Goal: Task Accomplishment & Management: Manage account settings

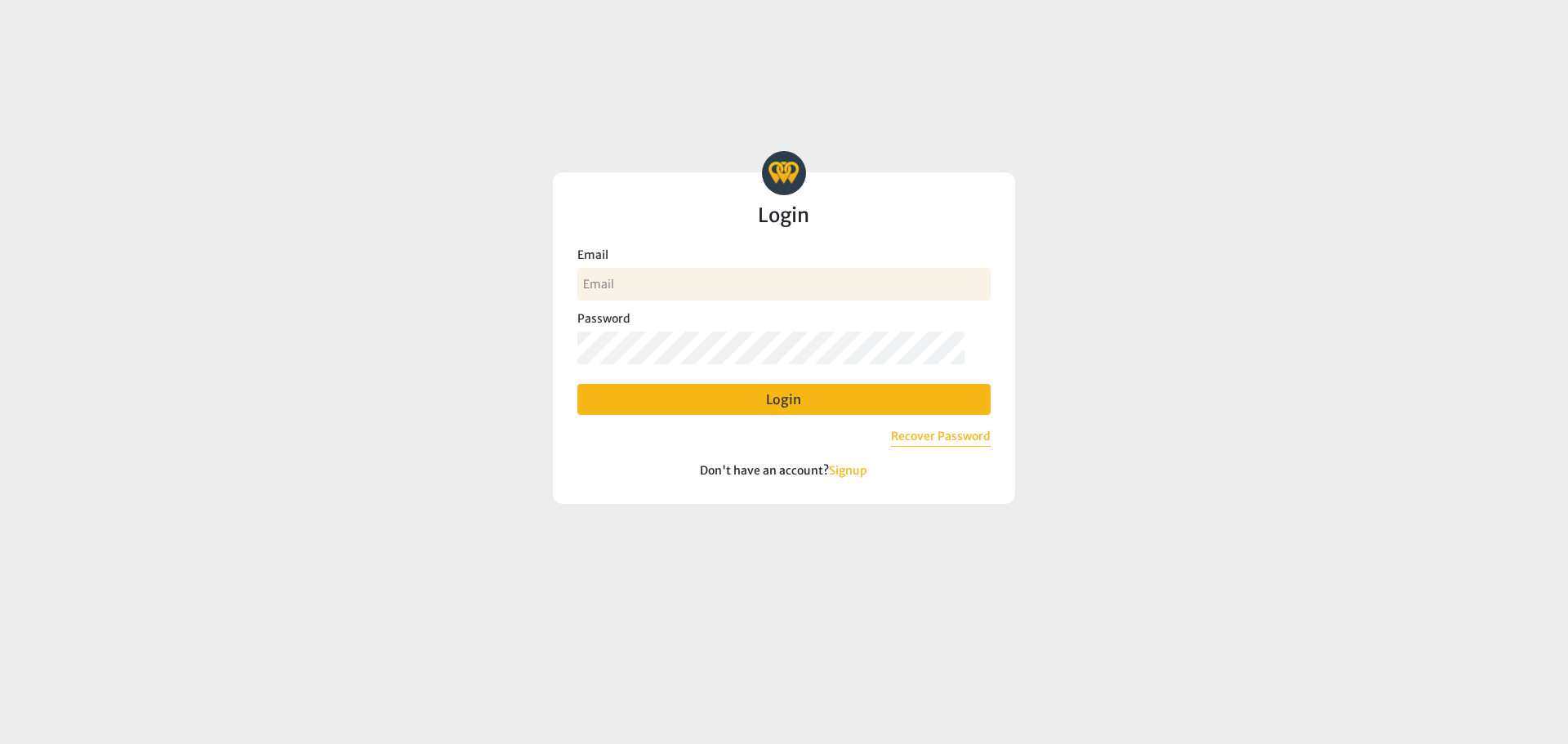
type input "[EMAIL_ADDRESS][DOMAIN_NAME]"
click at [786, 400] on button "Login" at bounding box center [784, 399] width 413 height 31
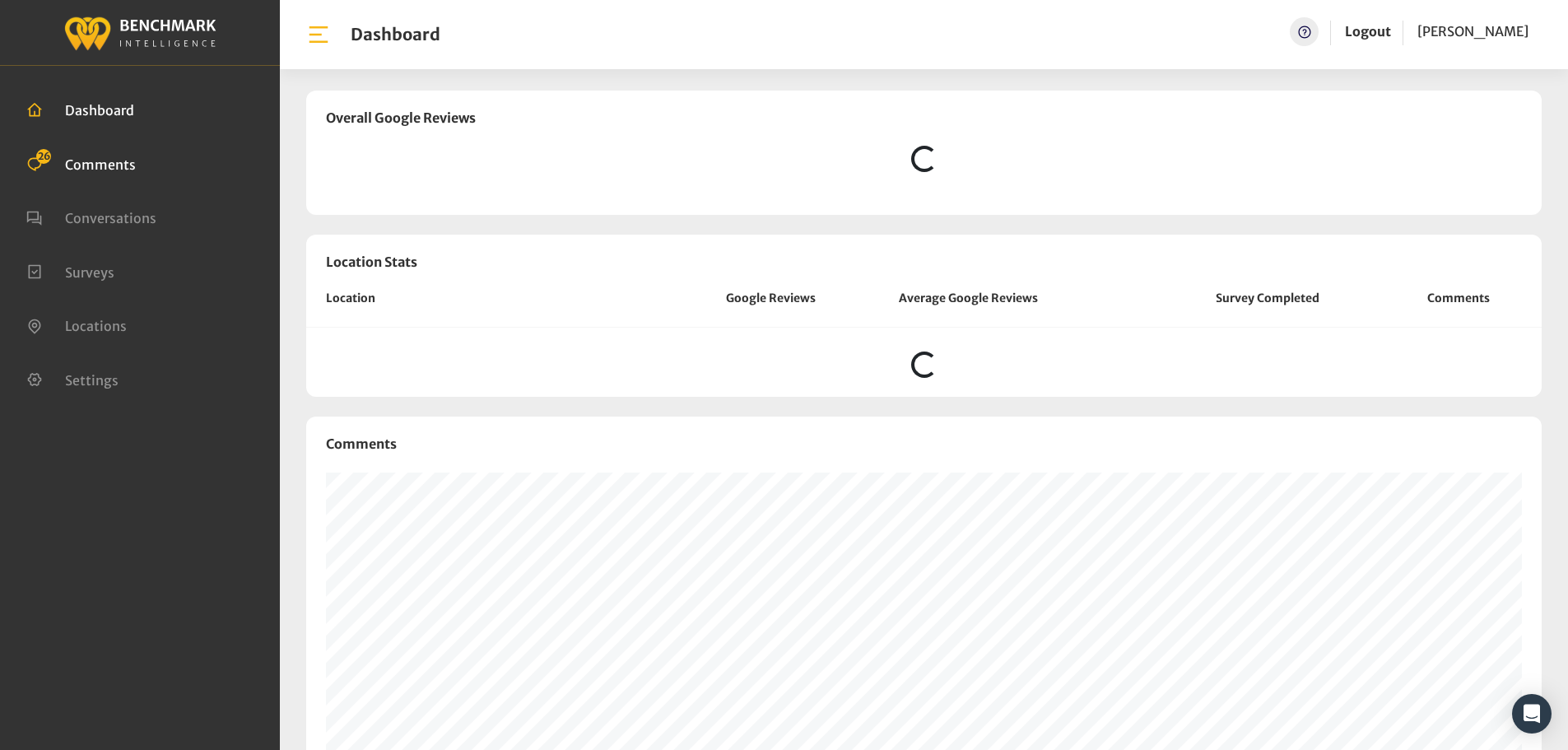
click at [132, 162] on span "Comments" at bounding box center [100, 163] width 71 height 16
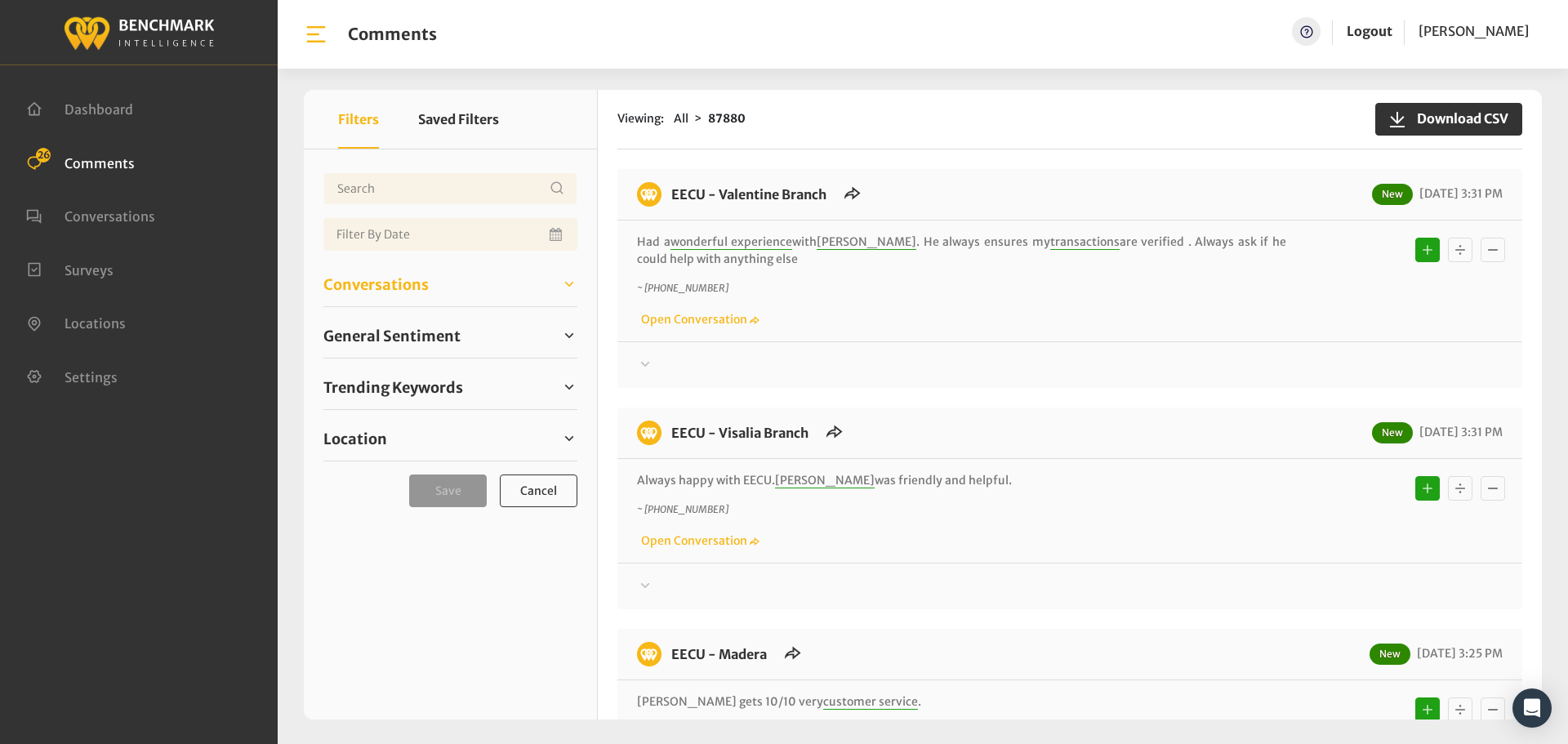
click at [381, 282] on span "Conversations" at bounding box center [376, 284] width 105 height 22
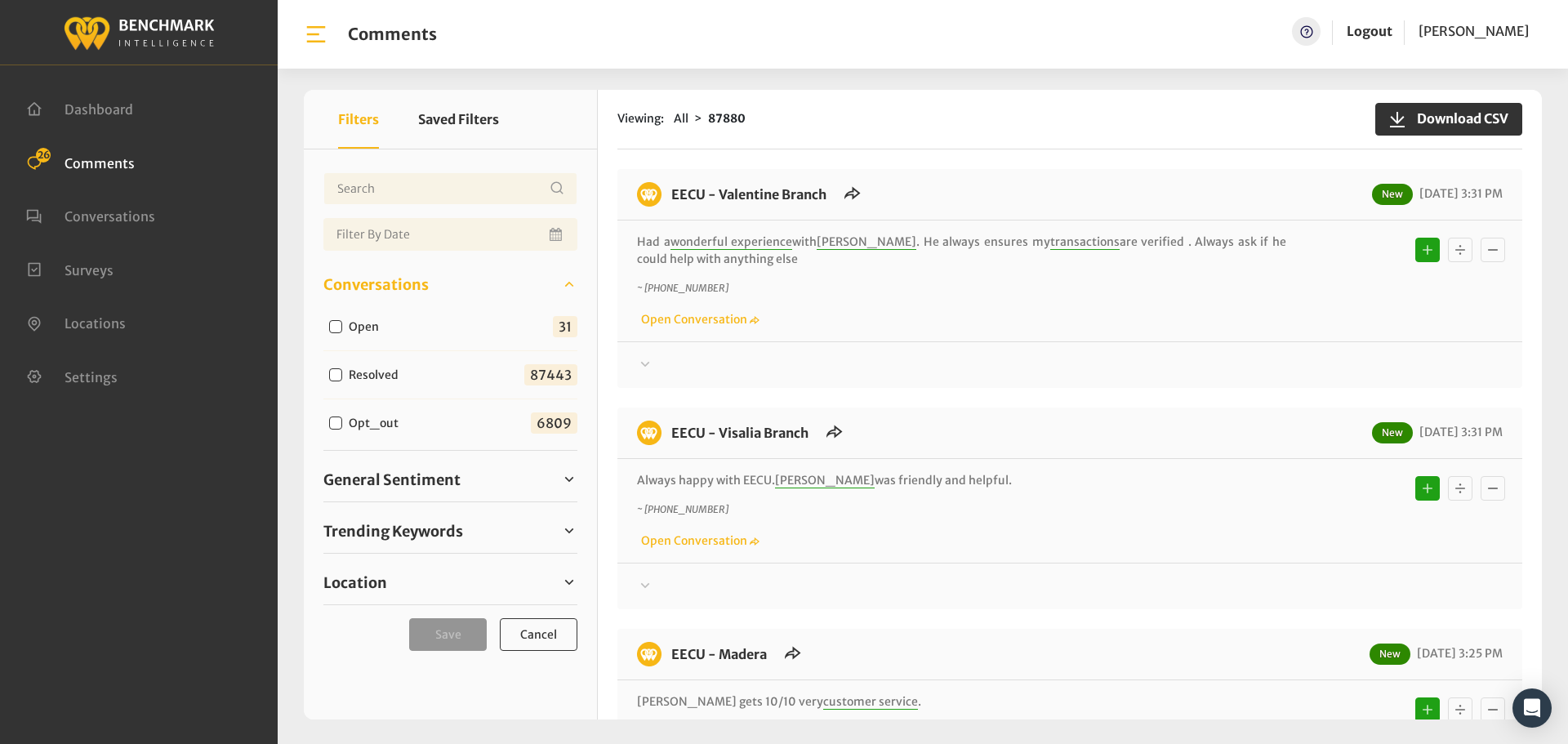
click at [331, 324] on input "Open" at bounding box center [335, 327] width 13 height 13
checkbox input "true"
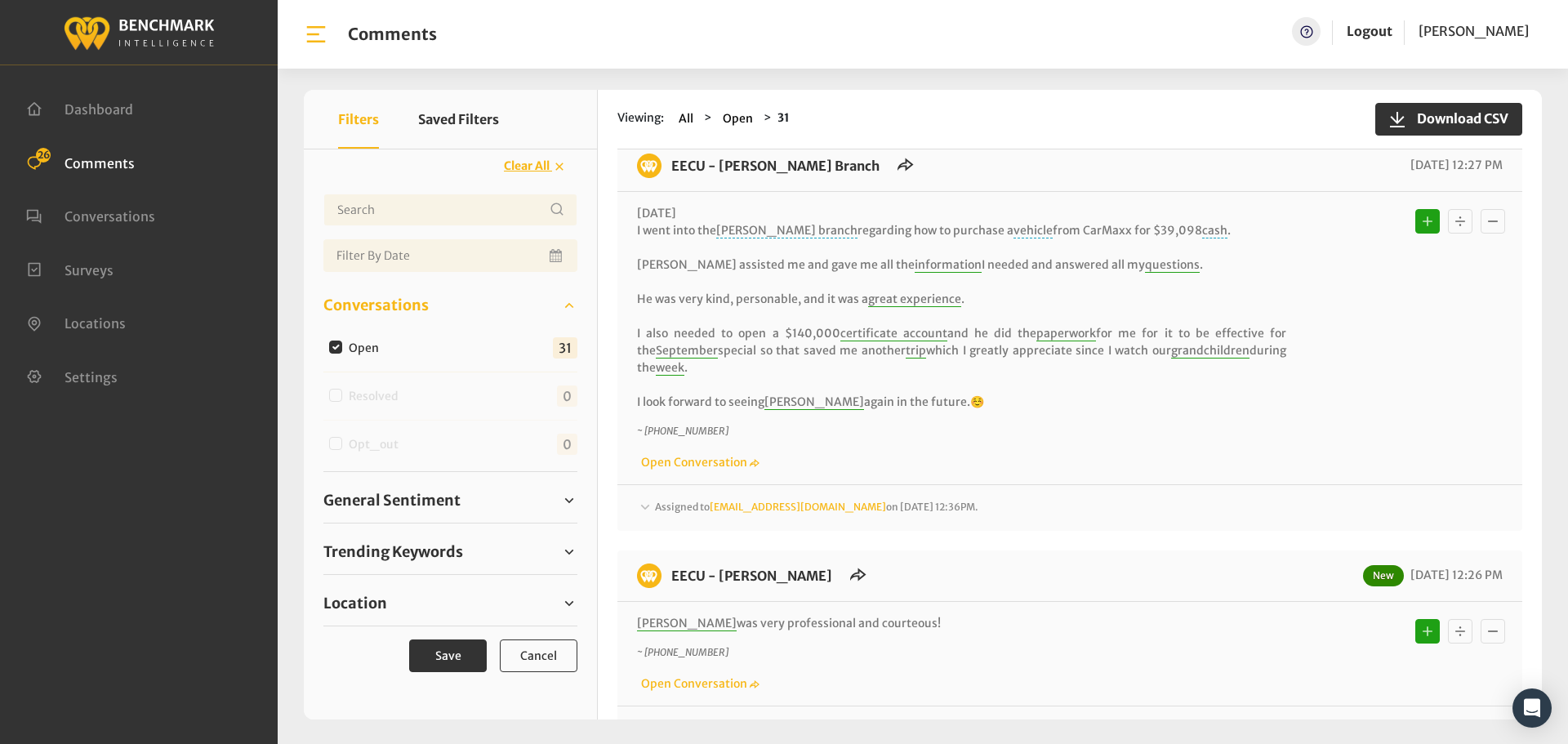
scroll to position [2776, 0]
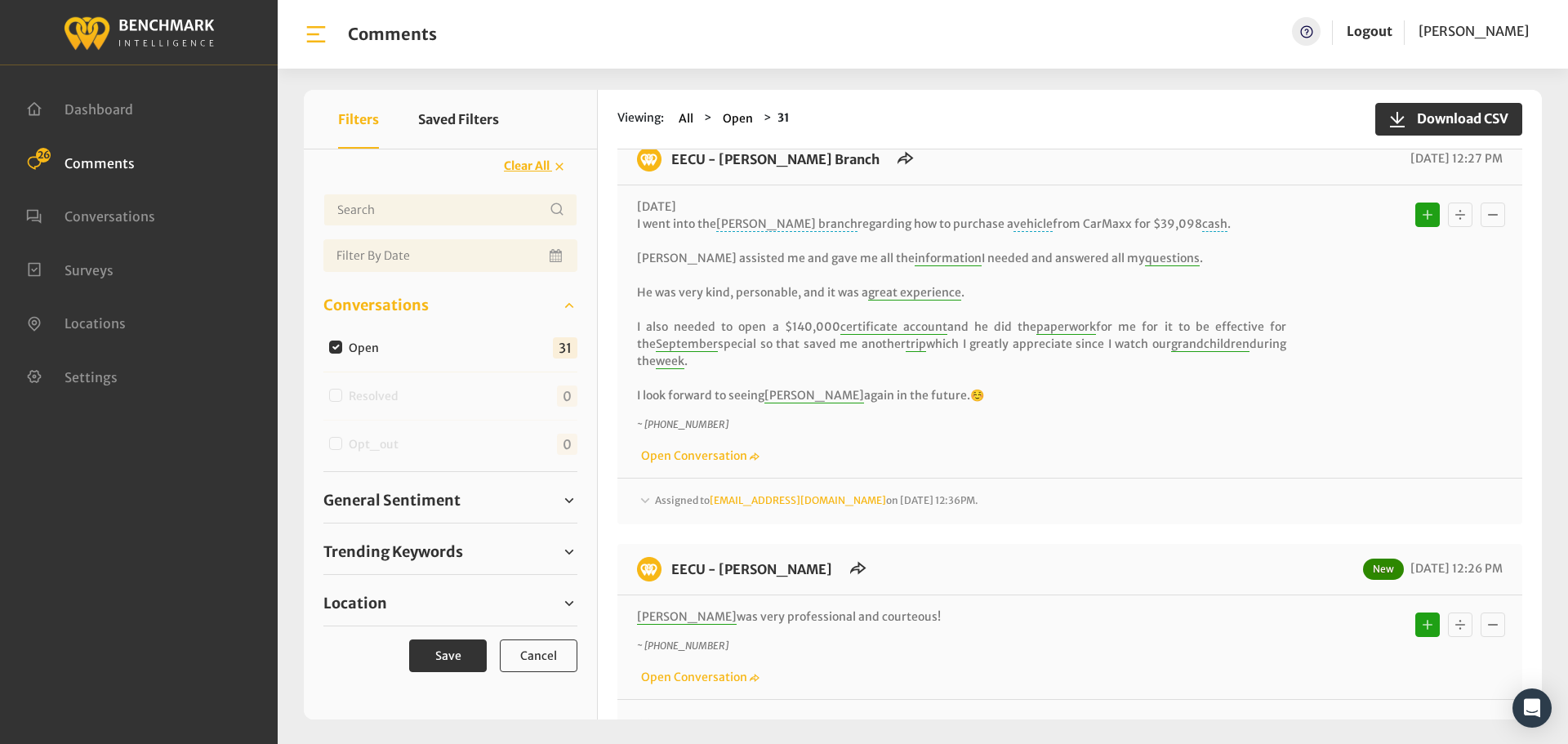
click at [681, 504] on span "Assigned to Heatherm@myeecu.org on August 28, 2025 12:36PM." at bounding box center [816, 500] width 323 height 12
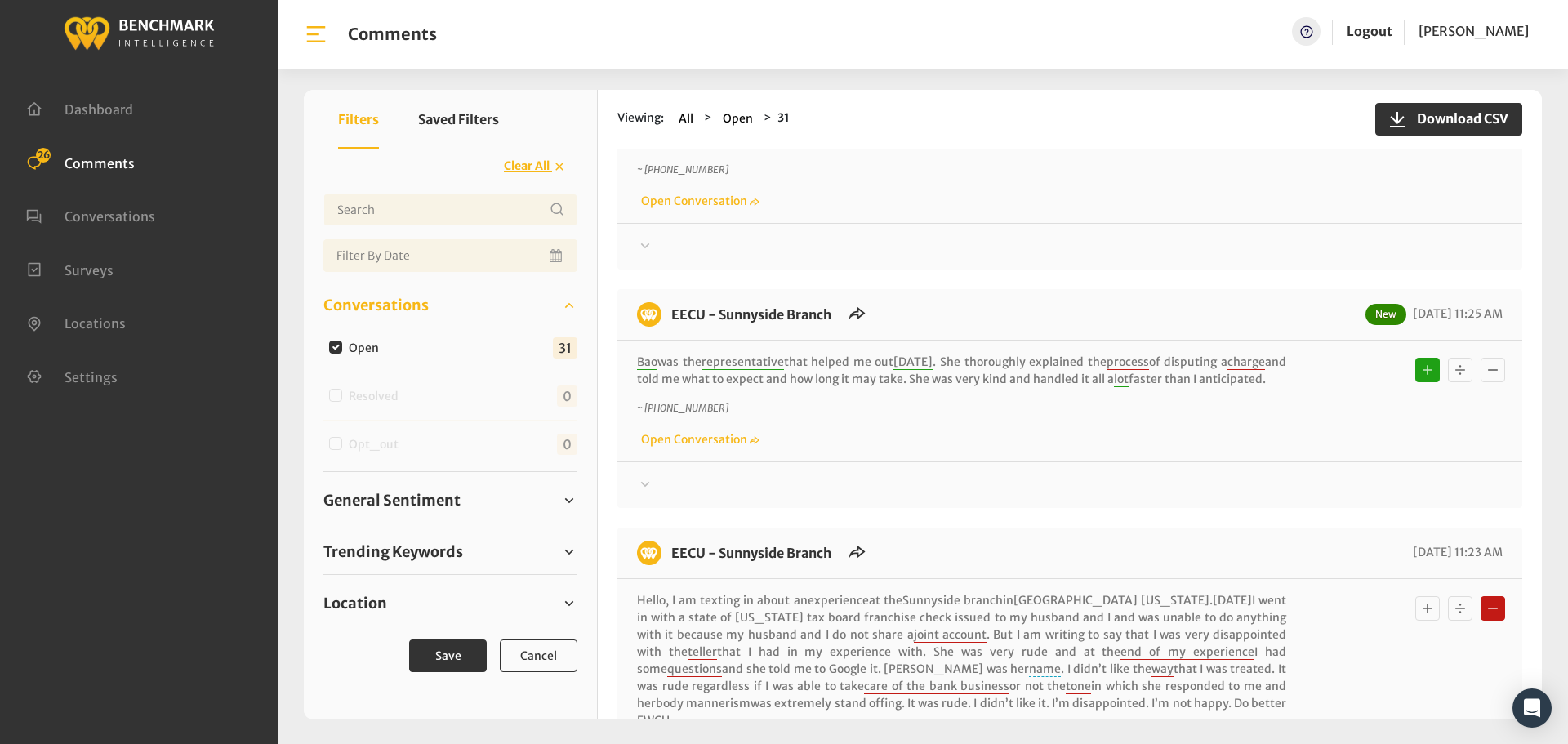
scroll to position [5381, 0]
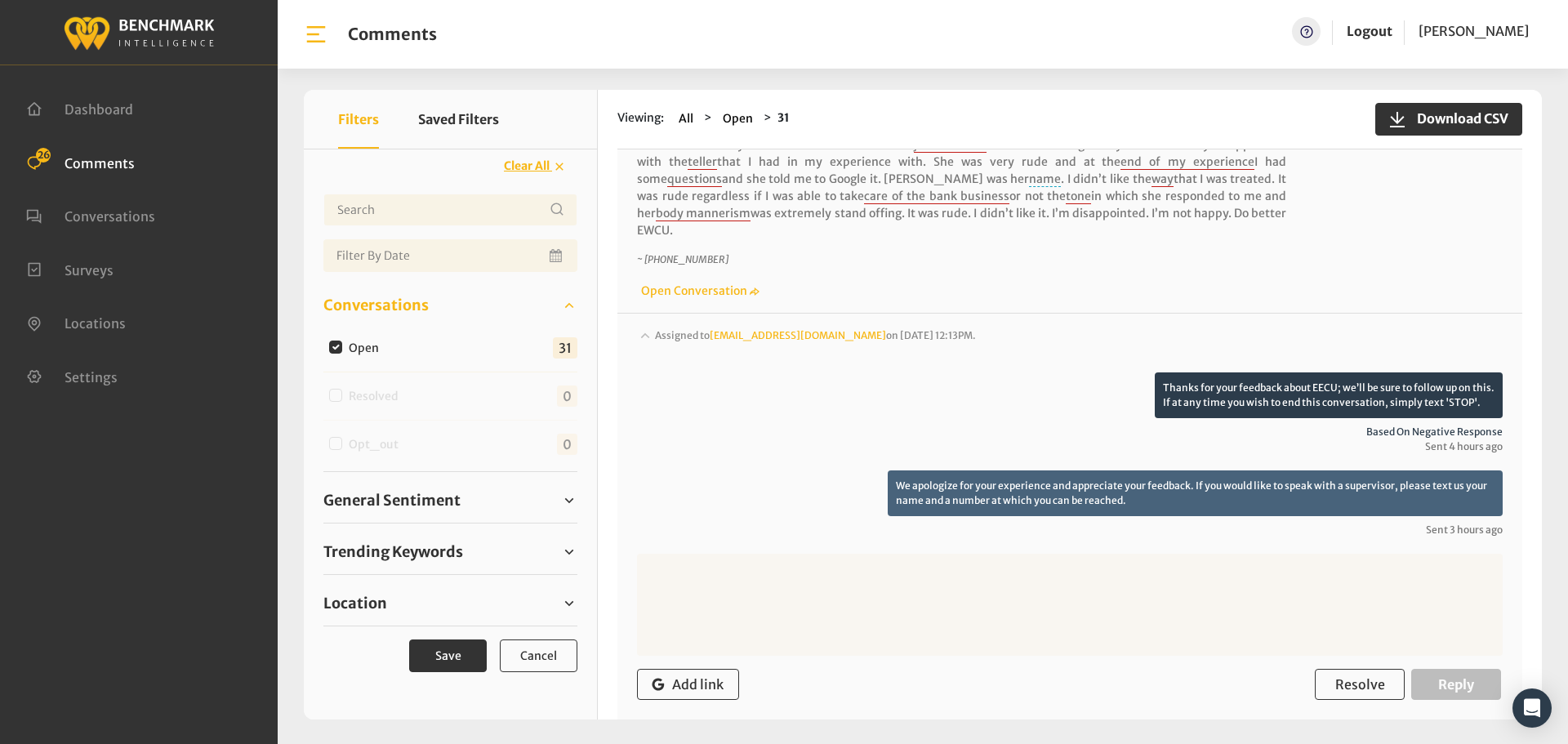
click at [400, 513] on div "General Sentiment Positive 27 Negative 3 1" at bounding box center [449, 501] width 254 height 44
click at [381, 497] on span "General Sentiment" at bounding box center [392, 500] width 137 height 22
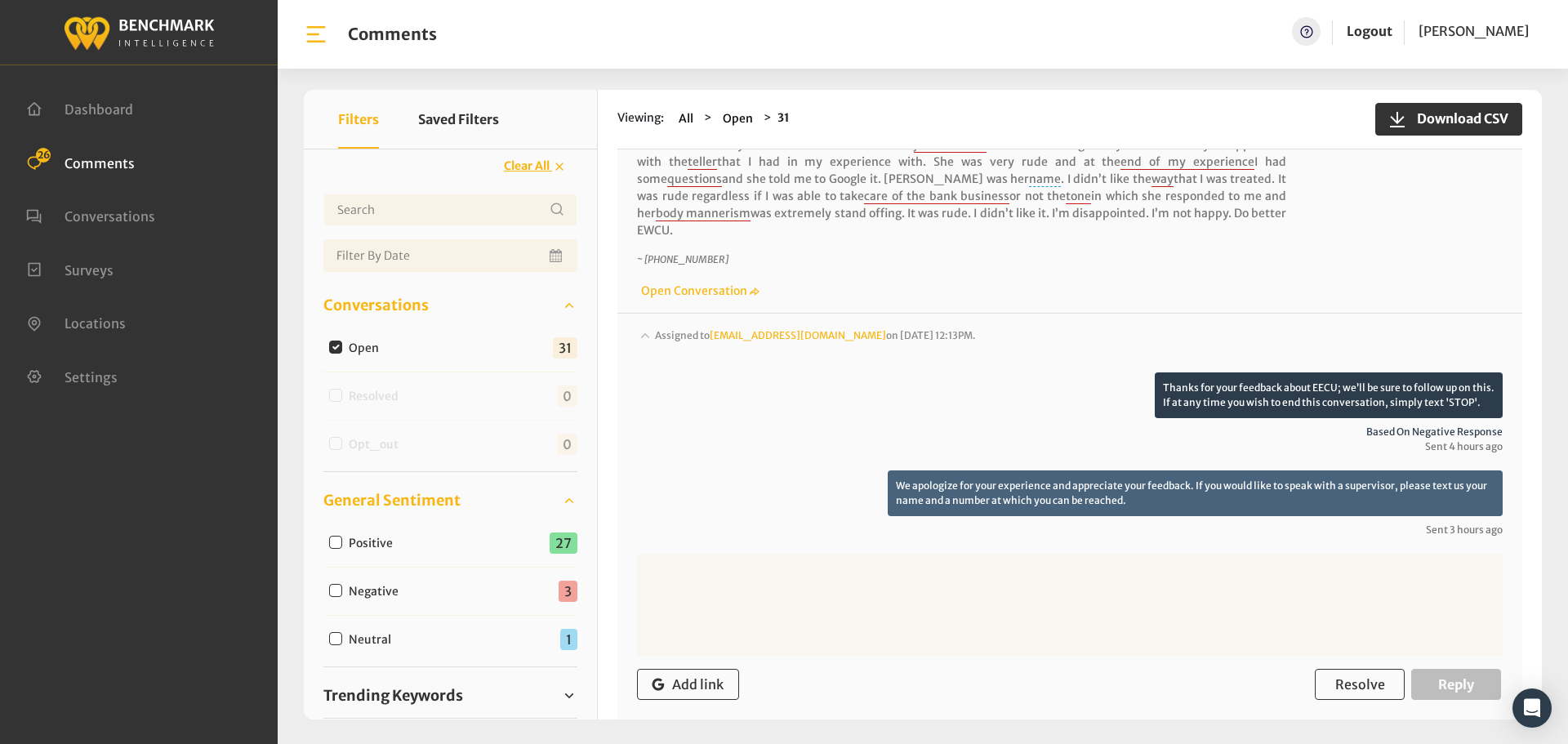
click at [337, 638] on input "Neutral" at bounding box center [335, 638] width 13 height 13
checkbox input "true"
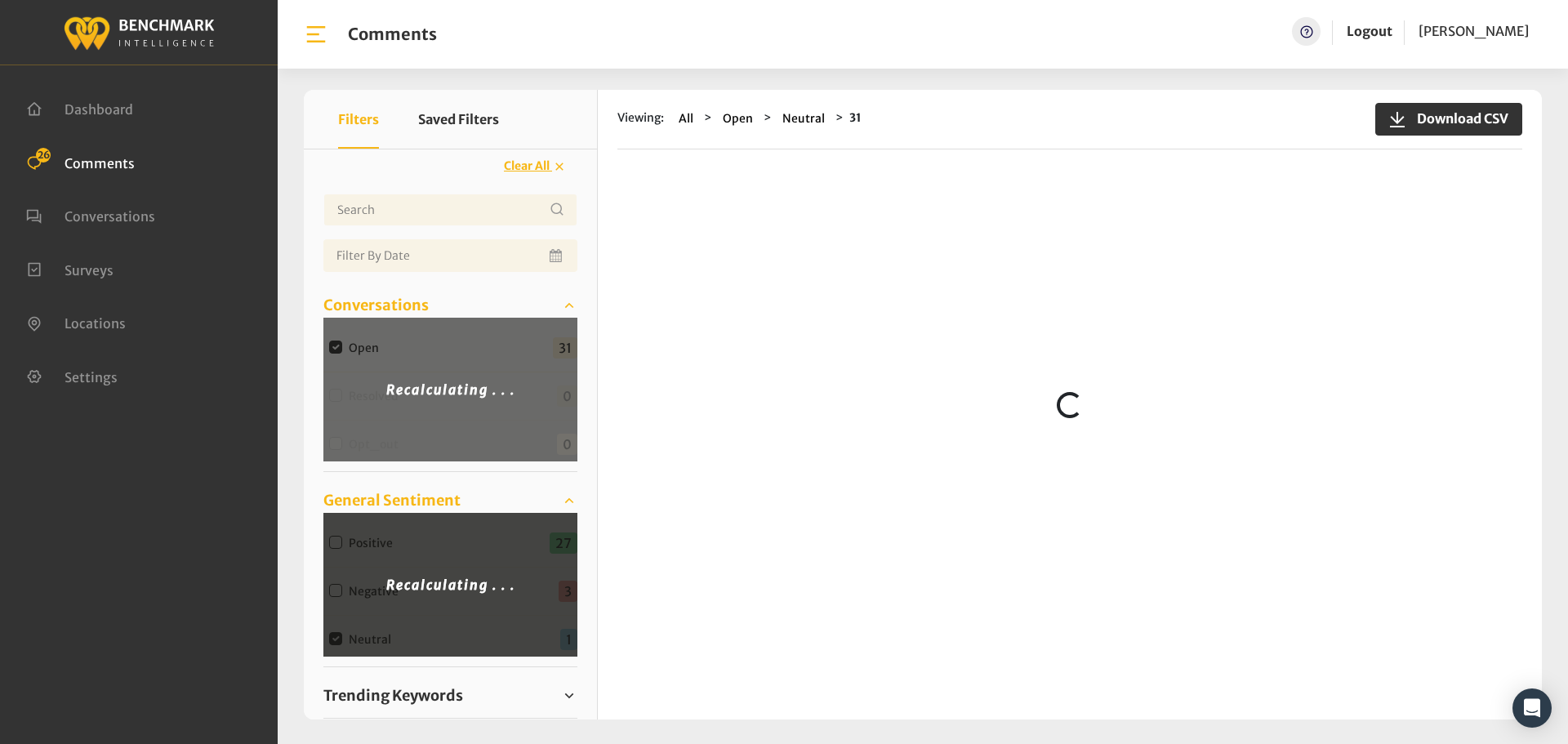
scroll to position [0, 0]
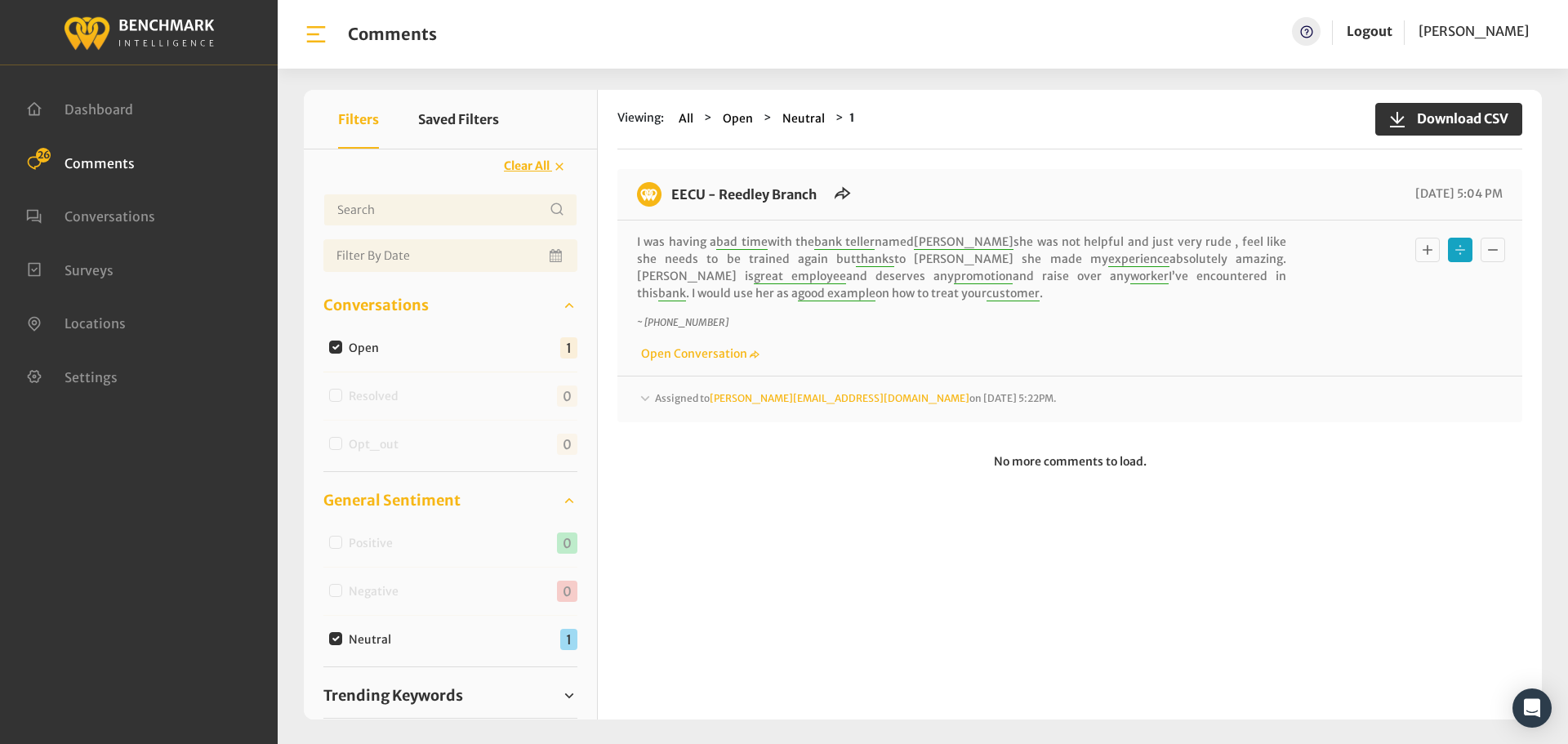
click at [330, 344] on input "Open" at bounding box center [335, 347] width 13 height 13
checkbox input "false"
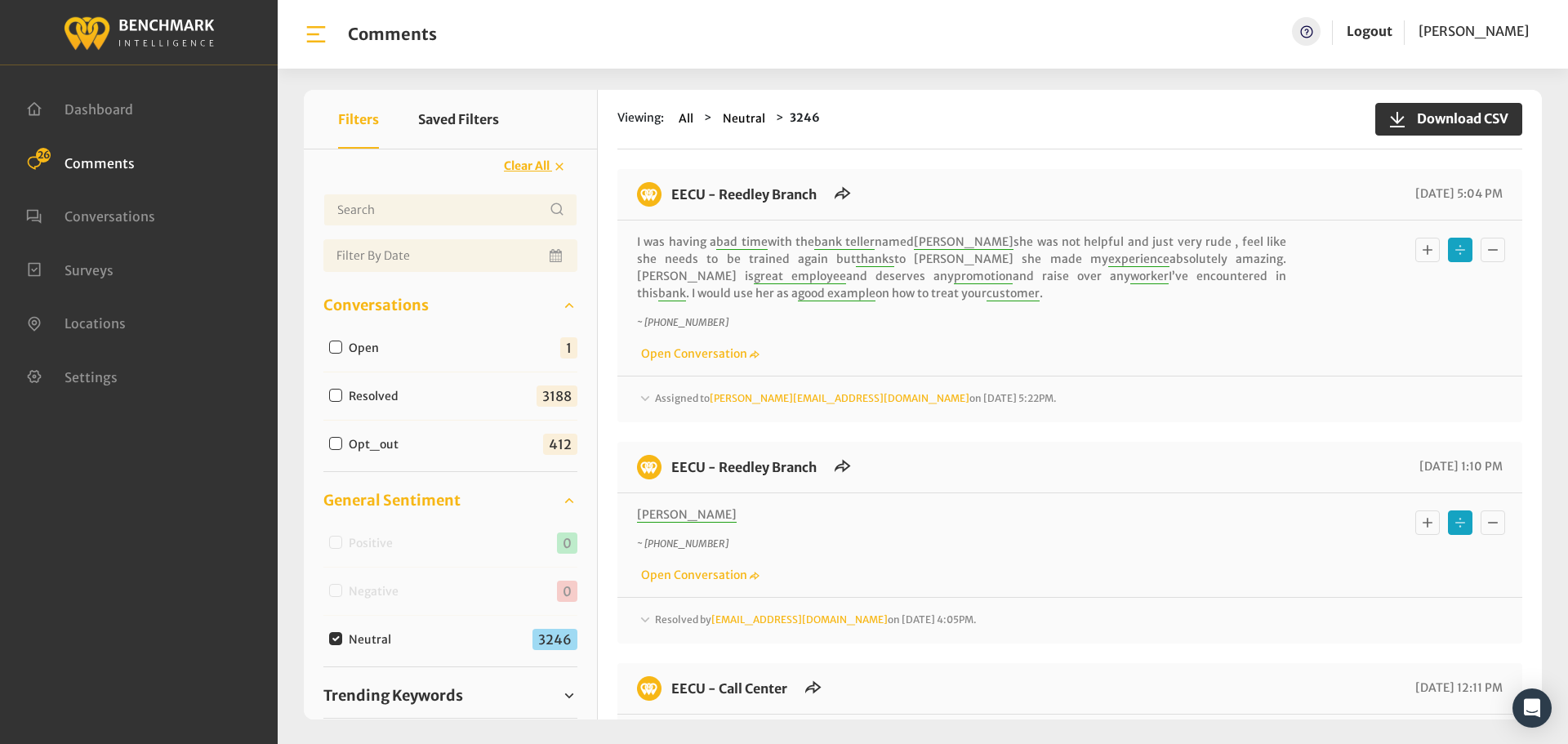
click at [332, 640] on input "Neutral" at bounding box center [335, 638] width 13 height 13
checkbox input "false"
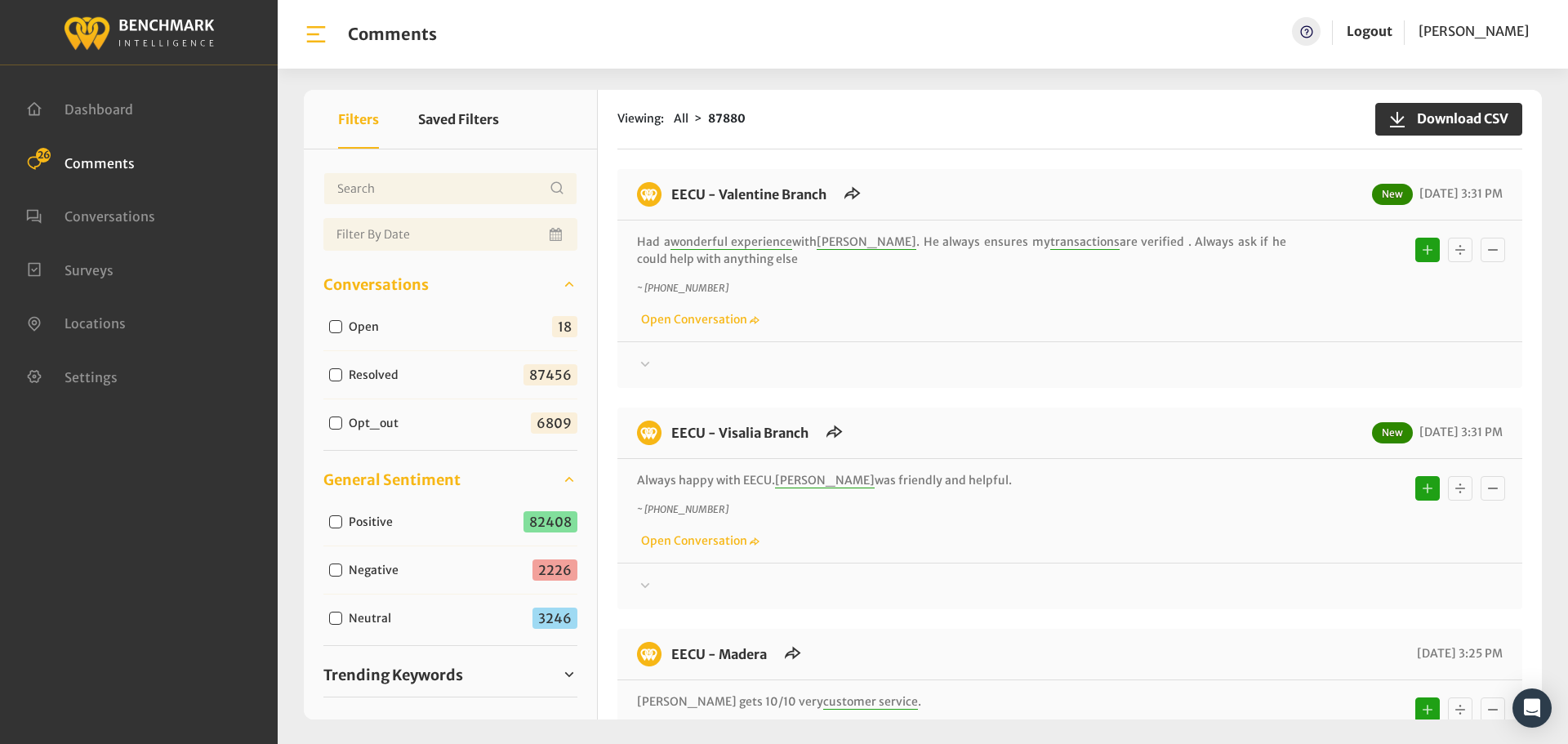
click at [342, 322] on input "Open" at bounding box center [335, 327] width 13 height 13
checkbox input "true"
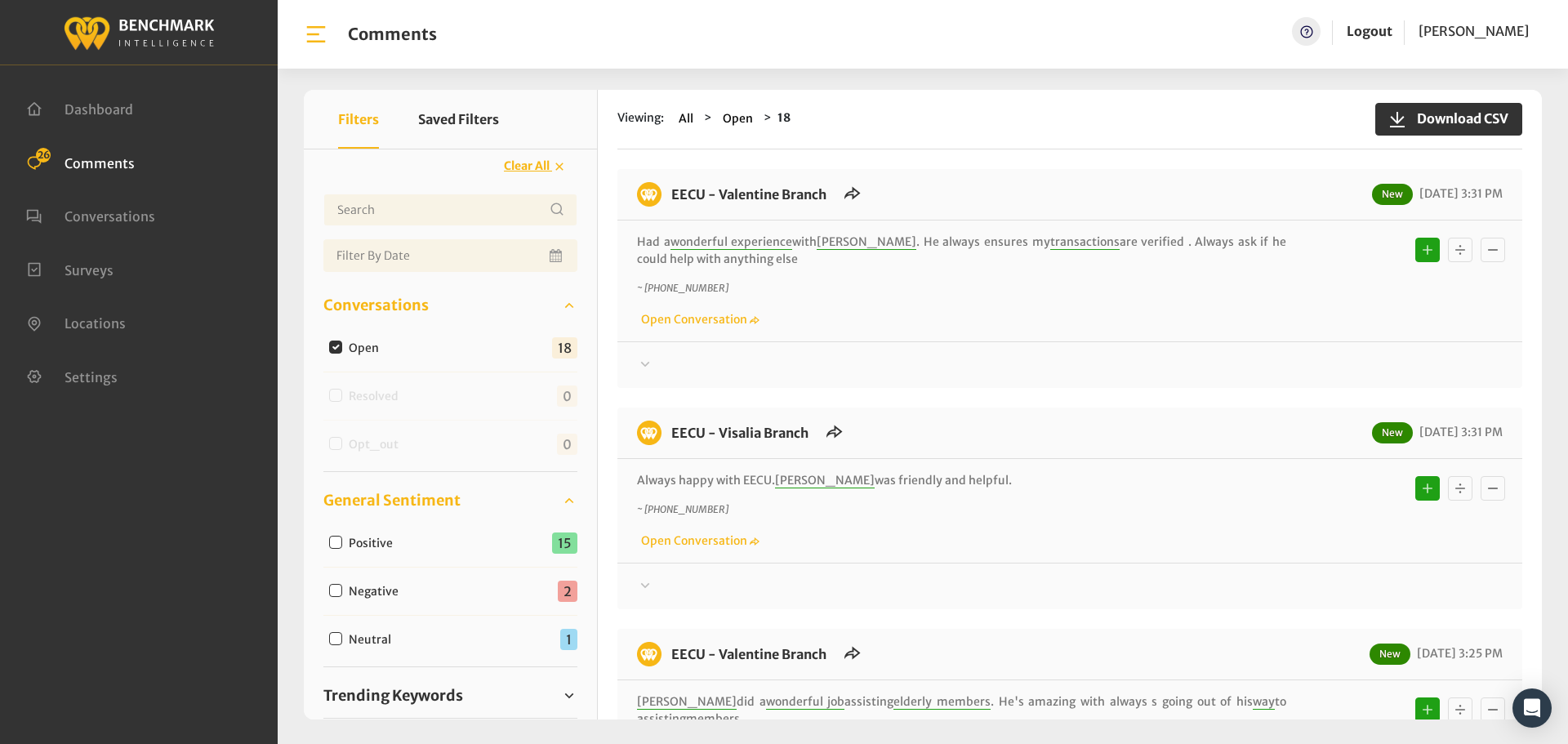
click at [335, 598] on div "Negative" at bounding box center [367, 590] width 88 height 20
click at [335, 596] on input "Negative" at bounding box center [335, 590] width 13 height 13
checkbox input "true"
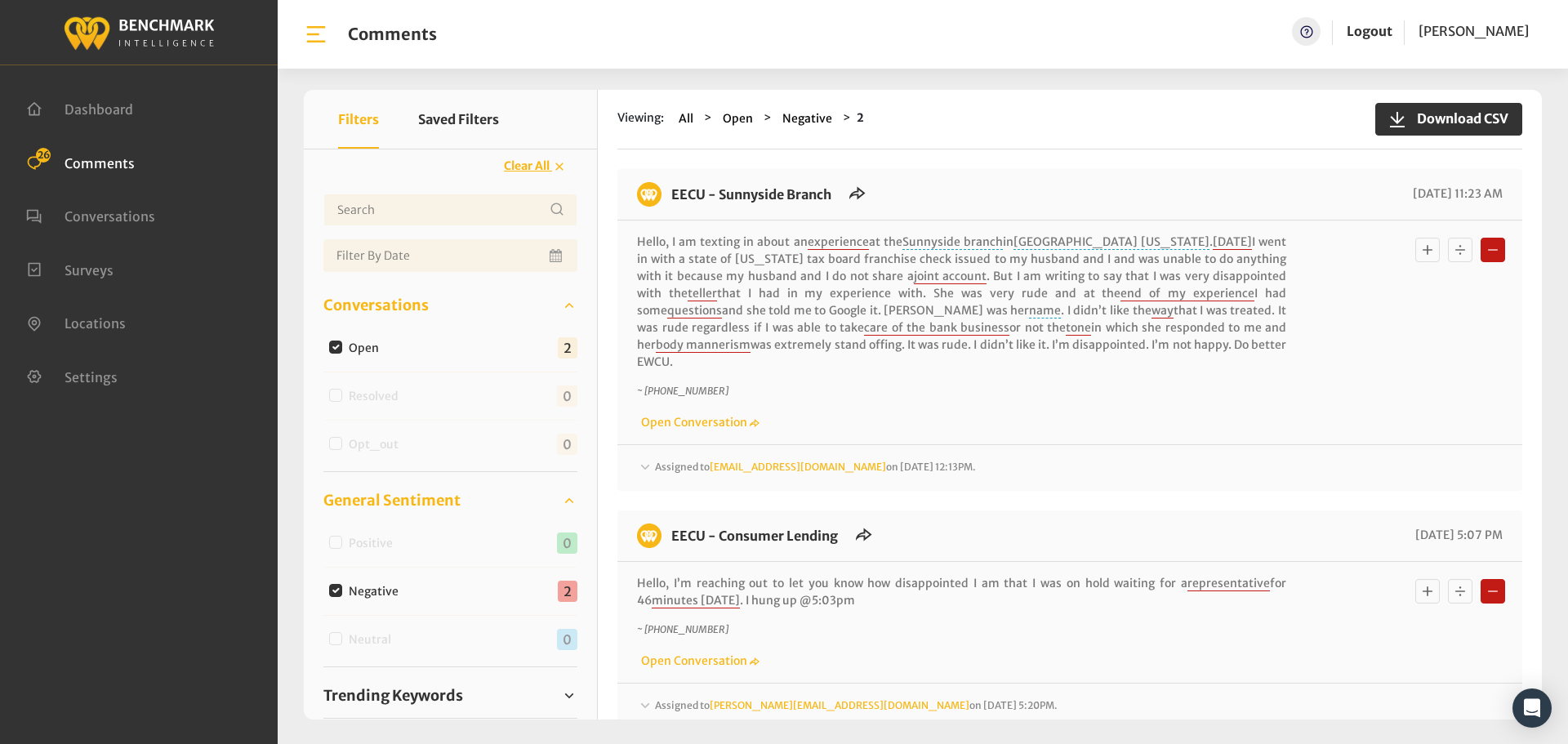
click at [666, 460] on span "Assigned to Heatherm@myeecu.org on August 28, 2025 12:13PM." at bounding box center [815, 466] width 321 height 12
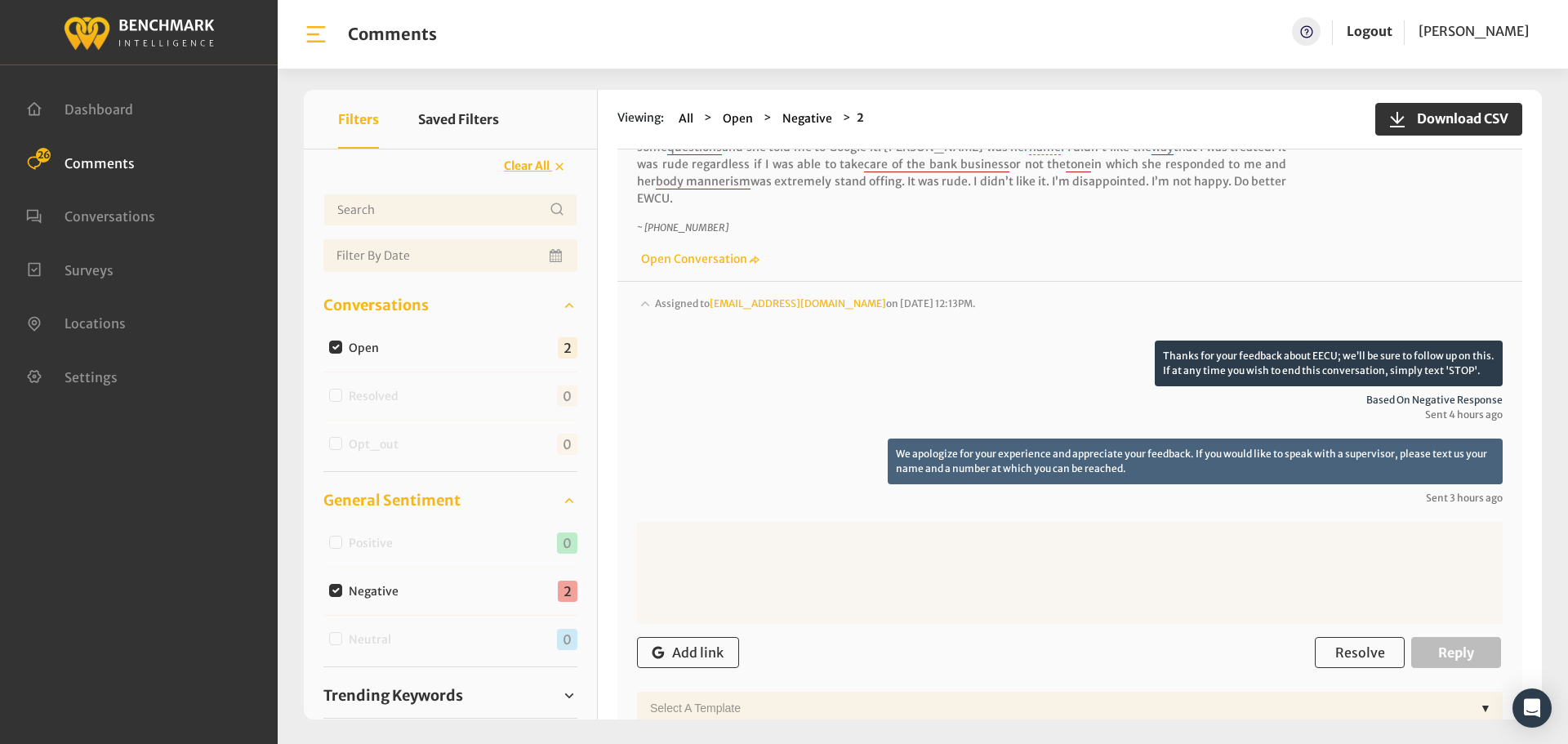
scroll to position [82, 0]
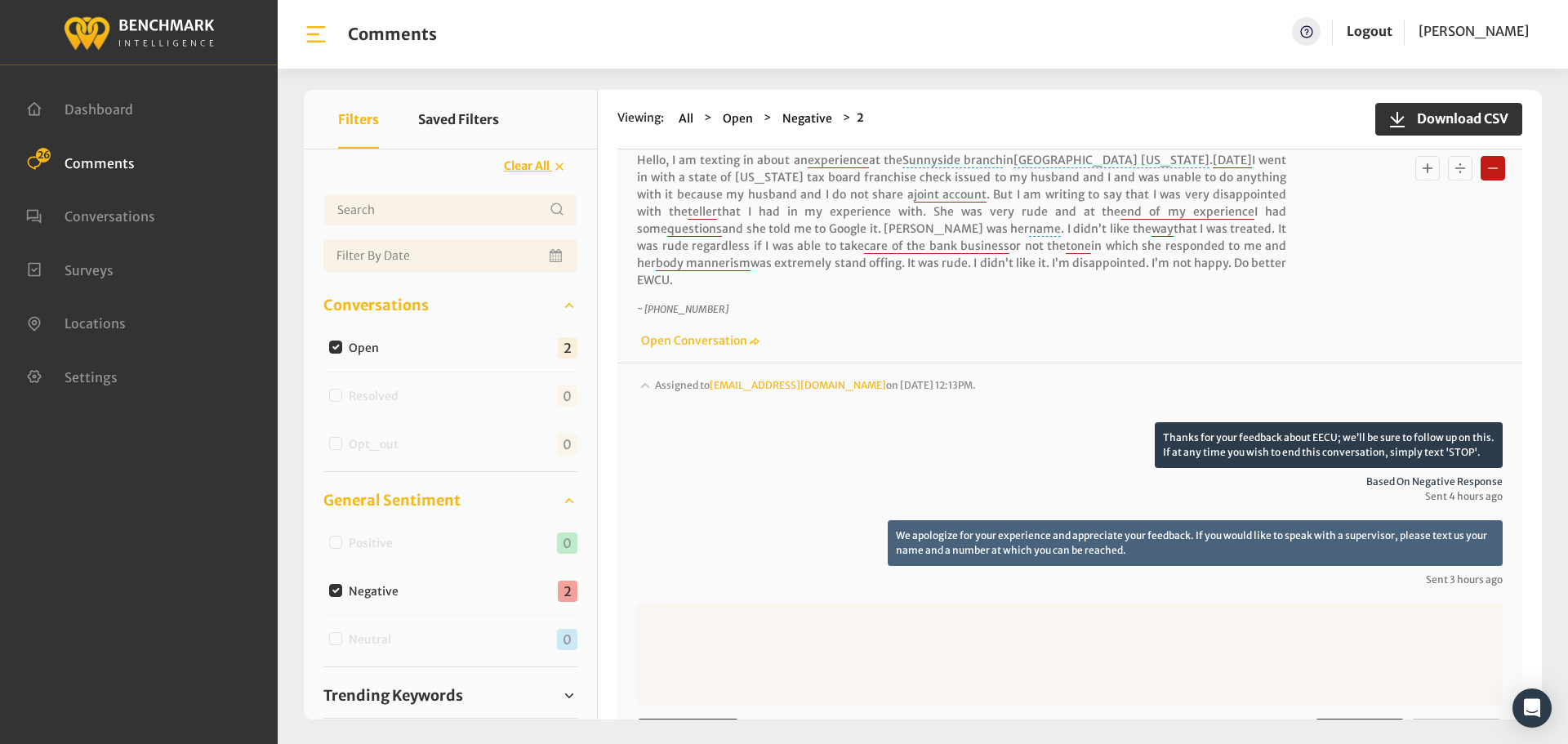
click at [666, 379] on span "Assigned to Heatherm@myeecu.org on August 28, 2025 12:13PM." at bounding box center [815, 385] width 321 height 12
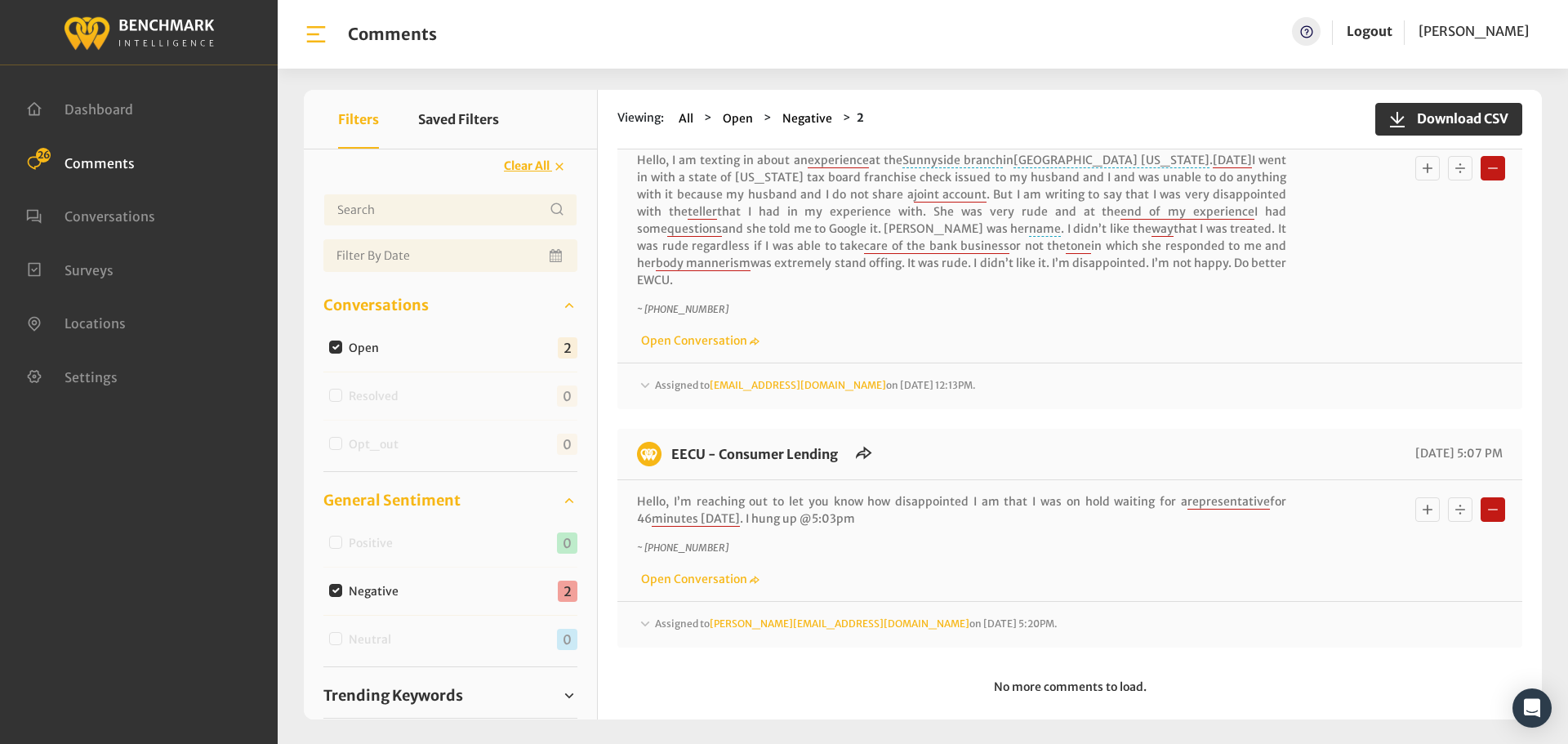
click at [679, 391] on span "Assigned to michelleh@myeecu.org on August 27, 2025 5:20PM." at bounding box center [815, 385] width 321 height 12
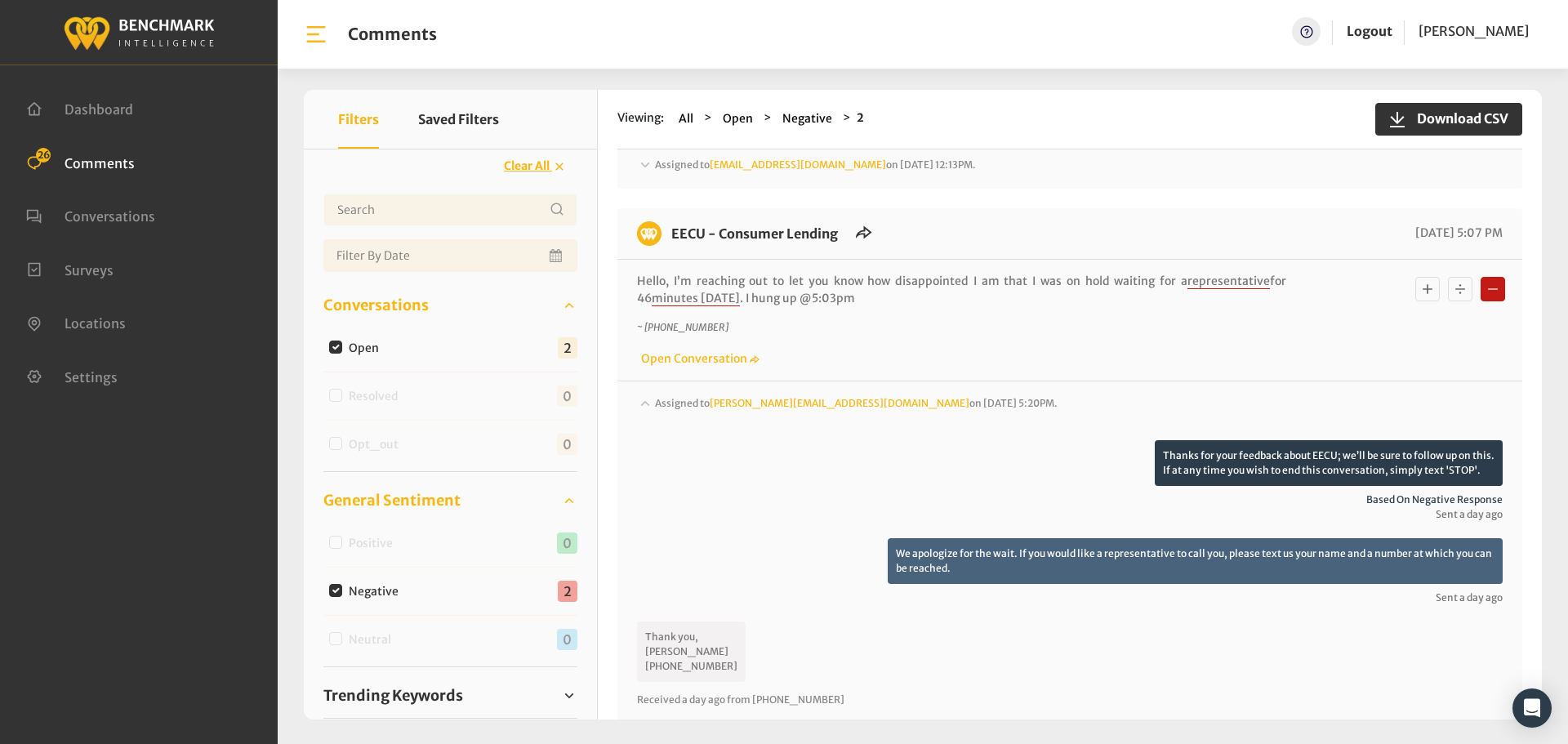
scroll to position [327, 0]
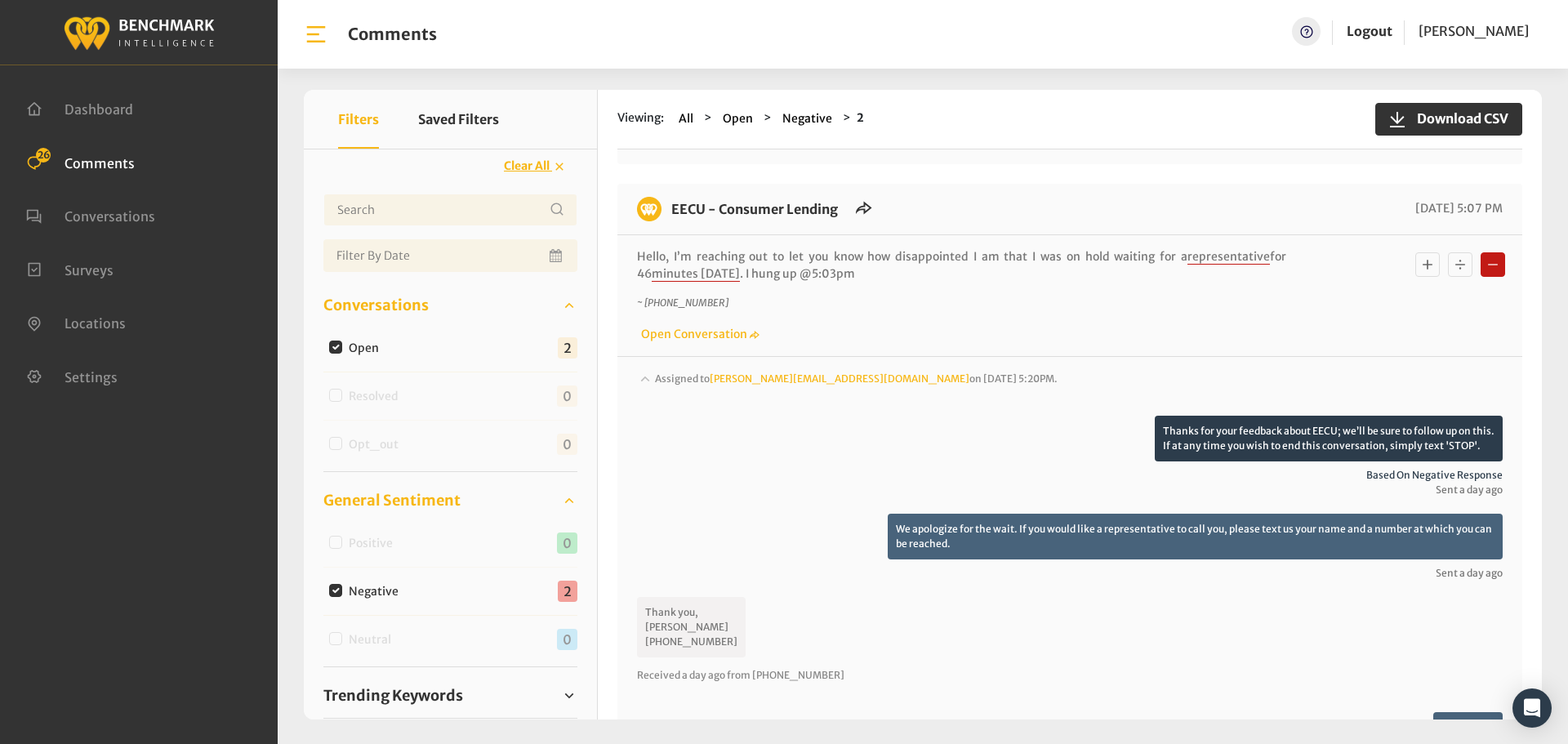
click at [666, 151] on div "Assigned to michelleh@myeecu.org on August 27, 2025 5:20PM." at bounding box center [1070, 142] width 866 height 20
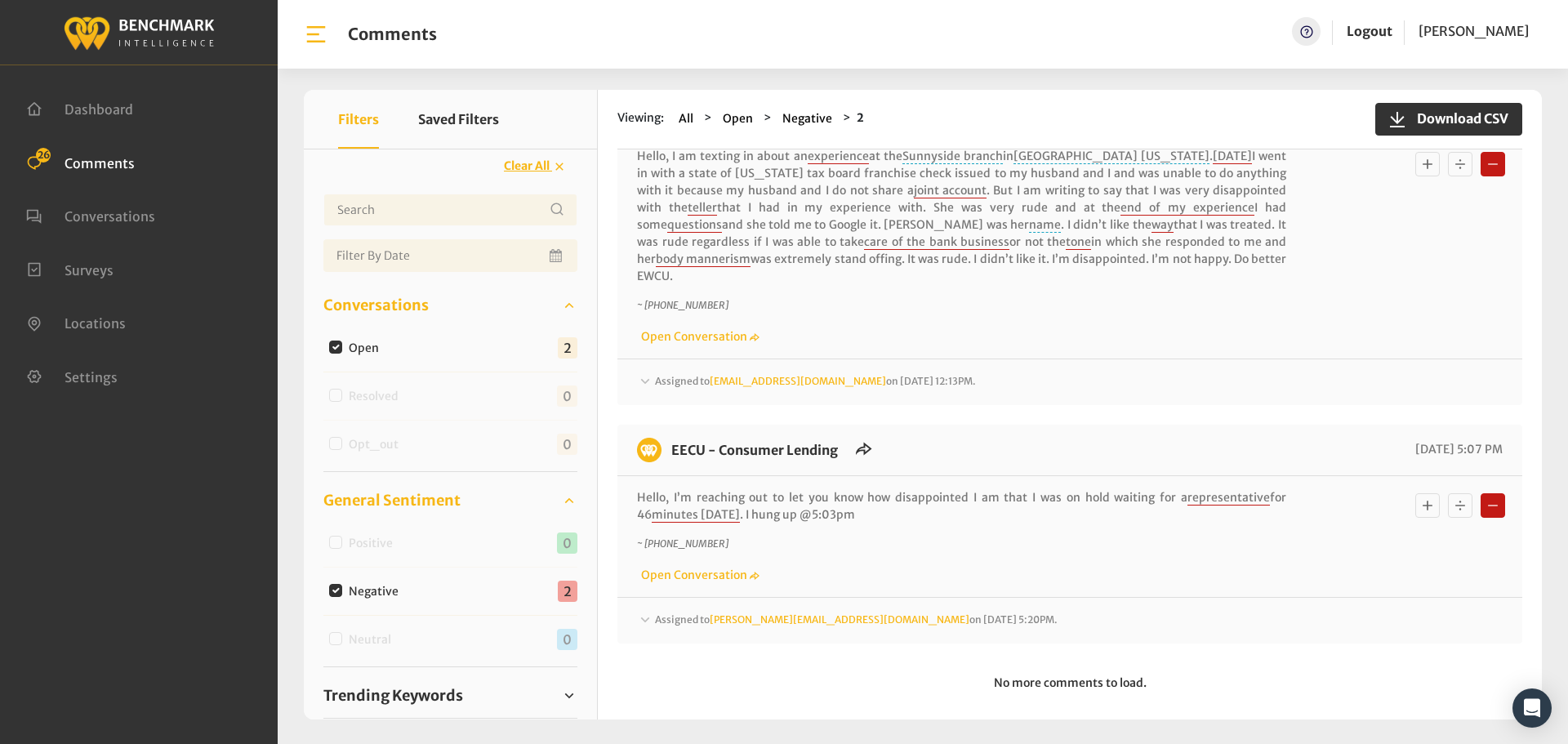
scroll to position [85, 0]
click at [682, 388] on span "Assigned to michelleh@myeecu.org on August 27, 2025 5:20PM." at bounding box center [815, 382] width 321 height 12
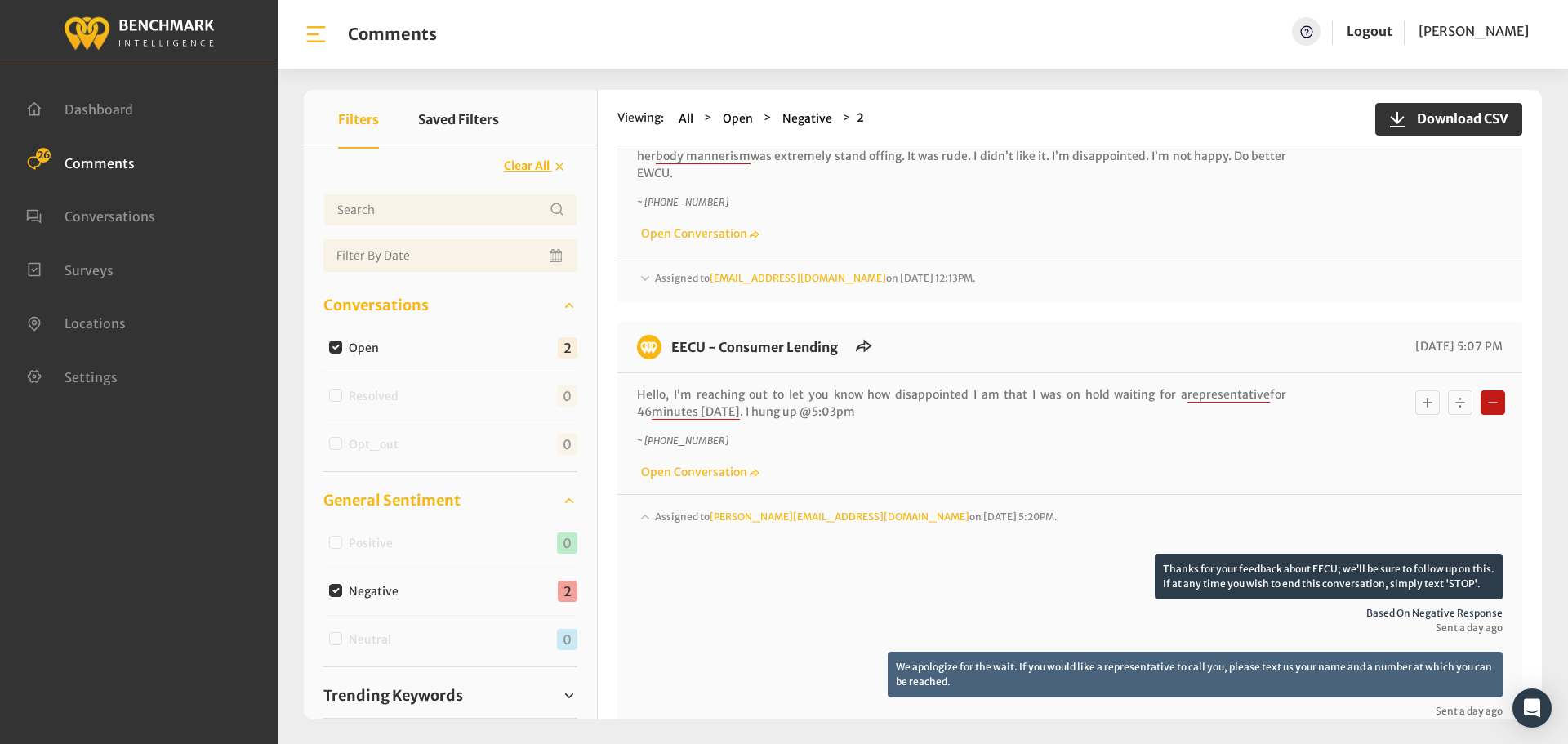
scroll to position [0, 0]
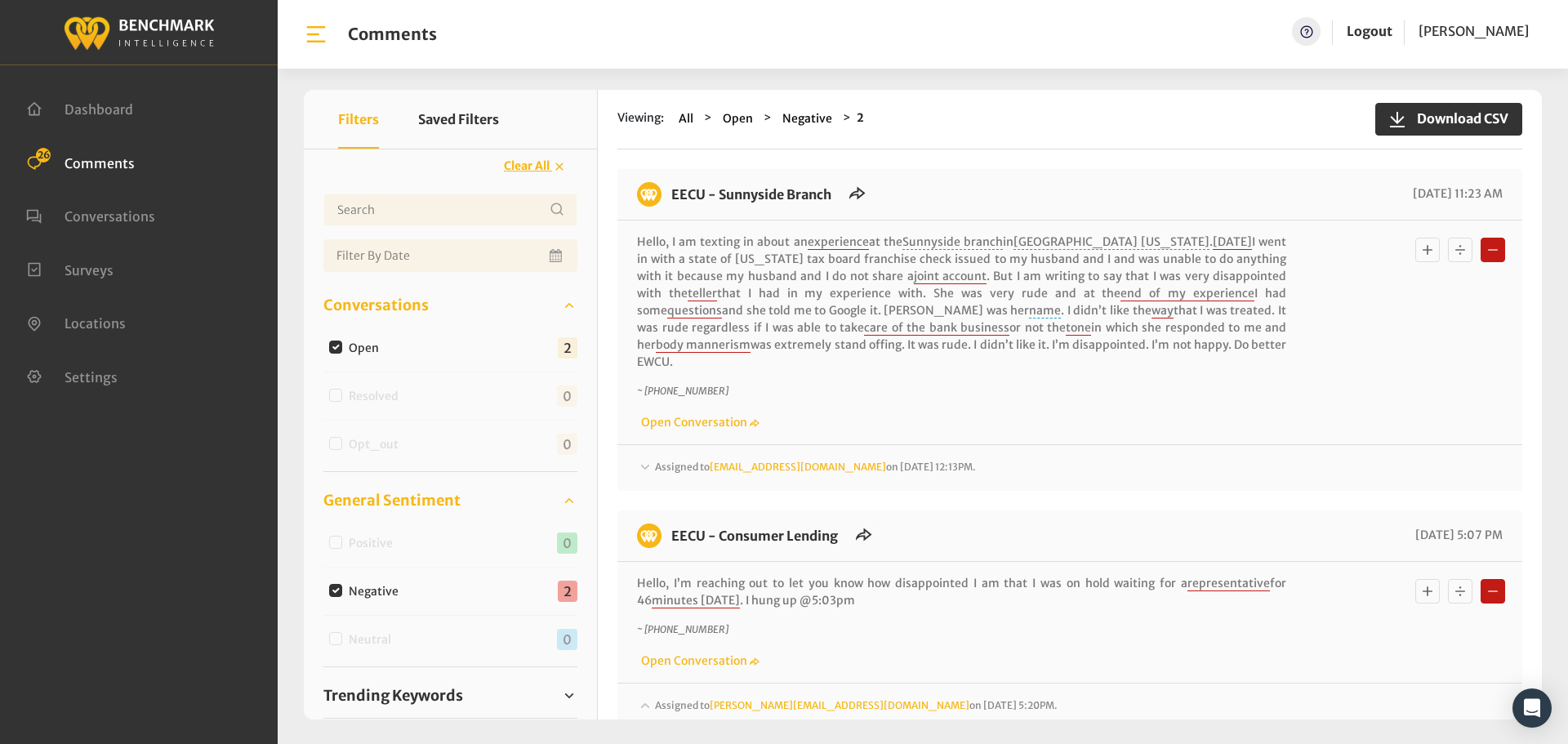
click at [330, 586] on input "Negative" at bounding box center [335, 590] width 13 height 13
checkbox input "false"
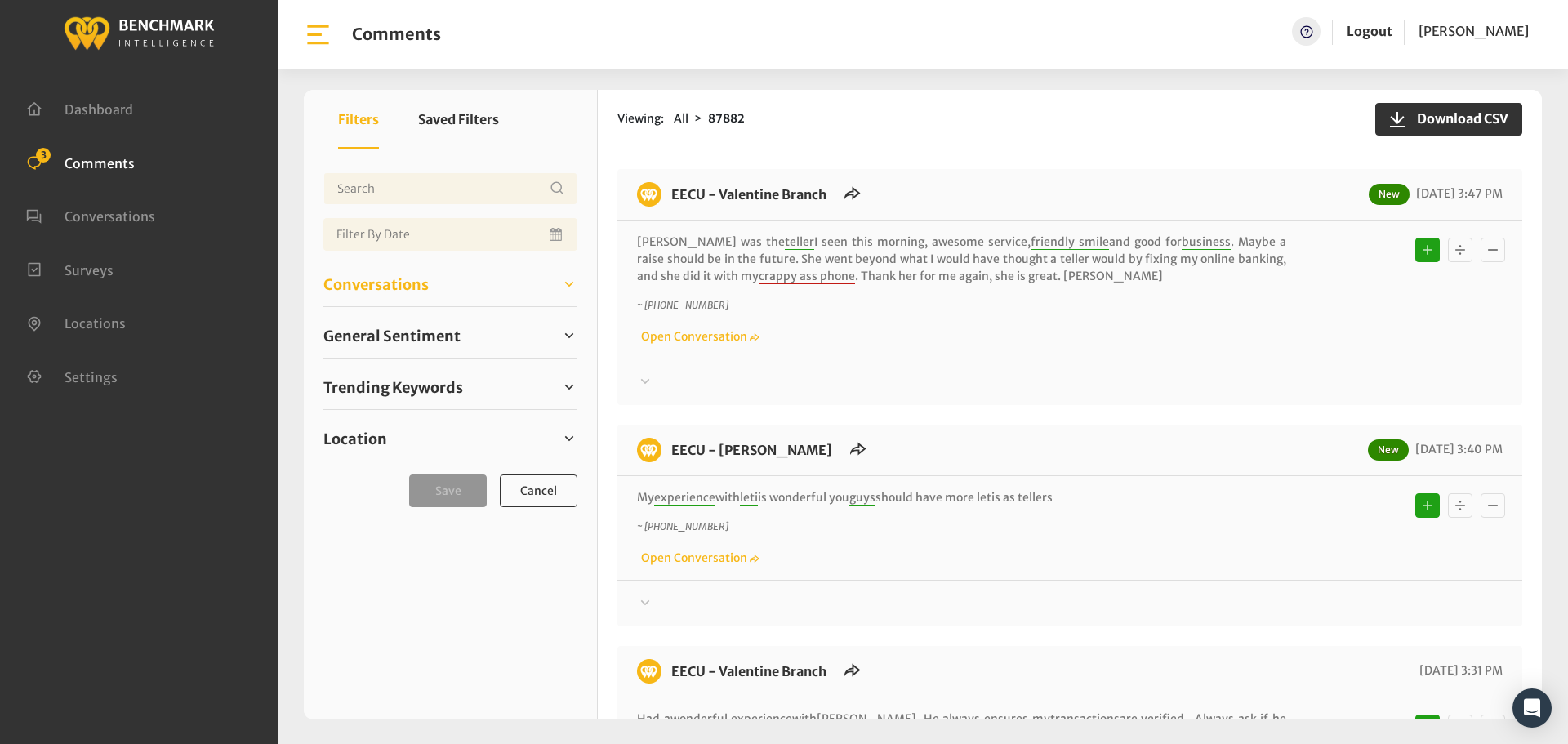
click at [456, 293] on link "Conversations" at bounding box center [449, 285] width 254 height 25
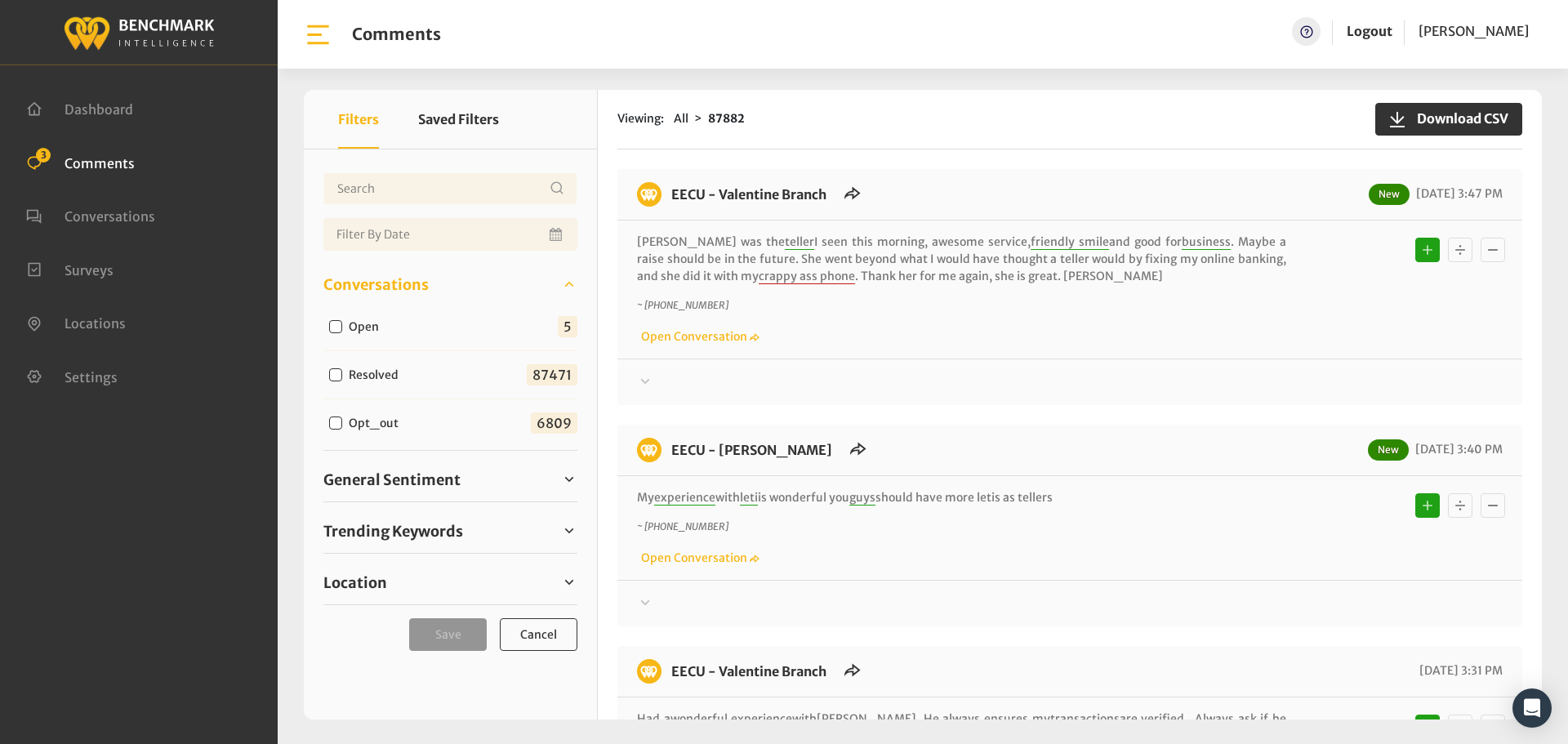
click at [335, 326] on input "Open" at bounding box center [335, 327] width 13 height 13
checkbox input "true"
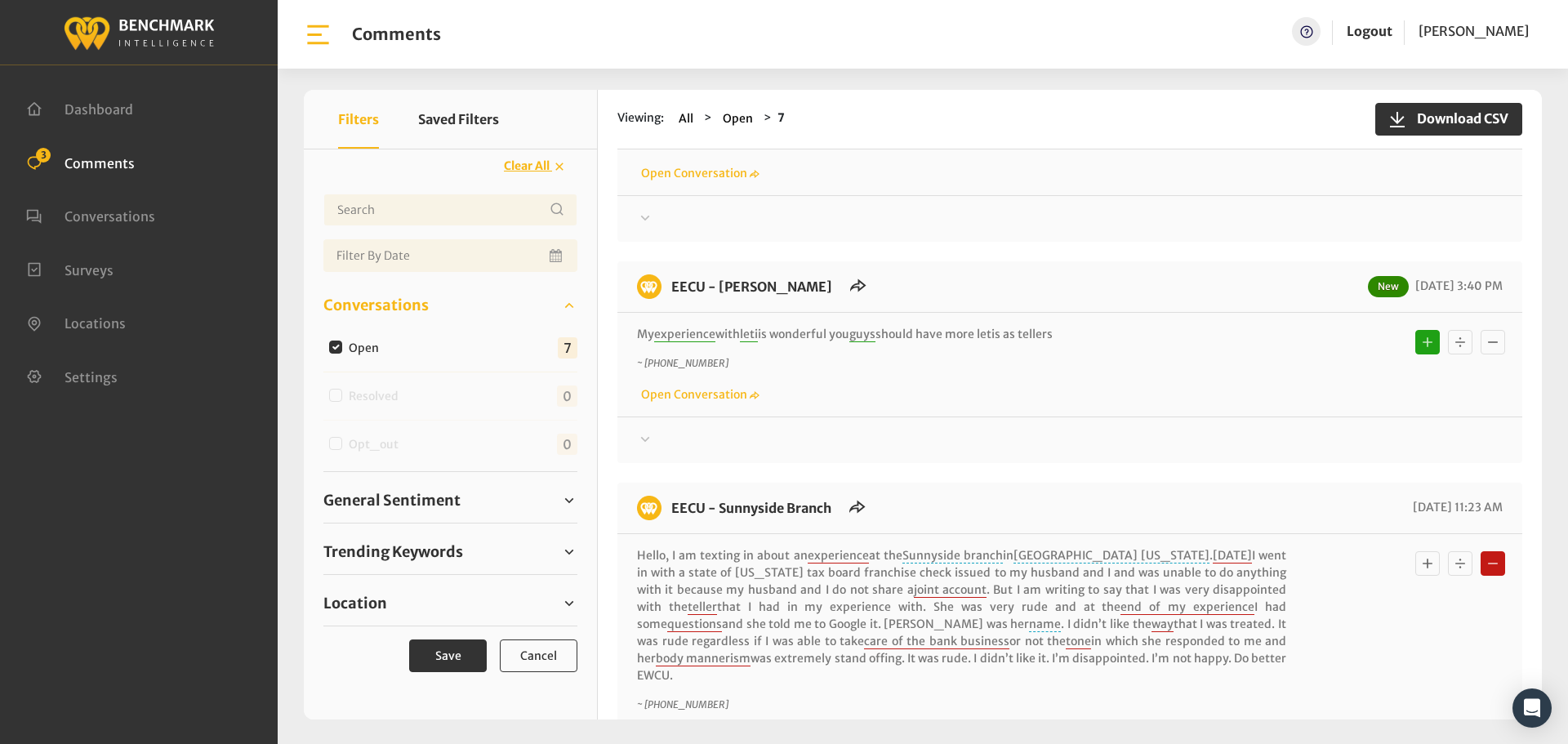
scroll to position [816, 0]
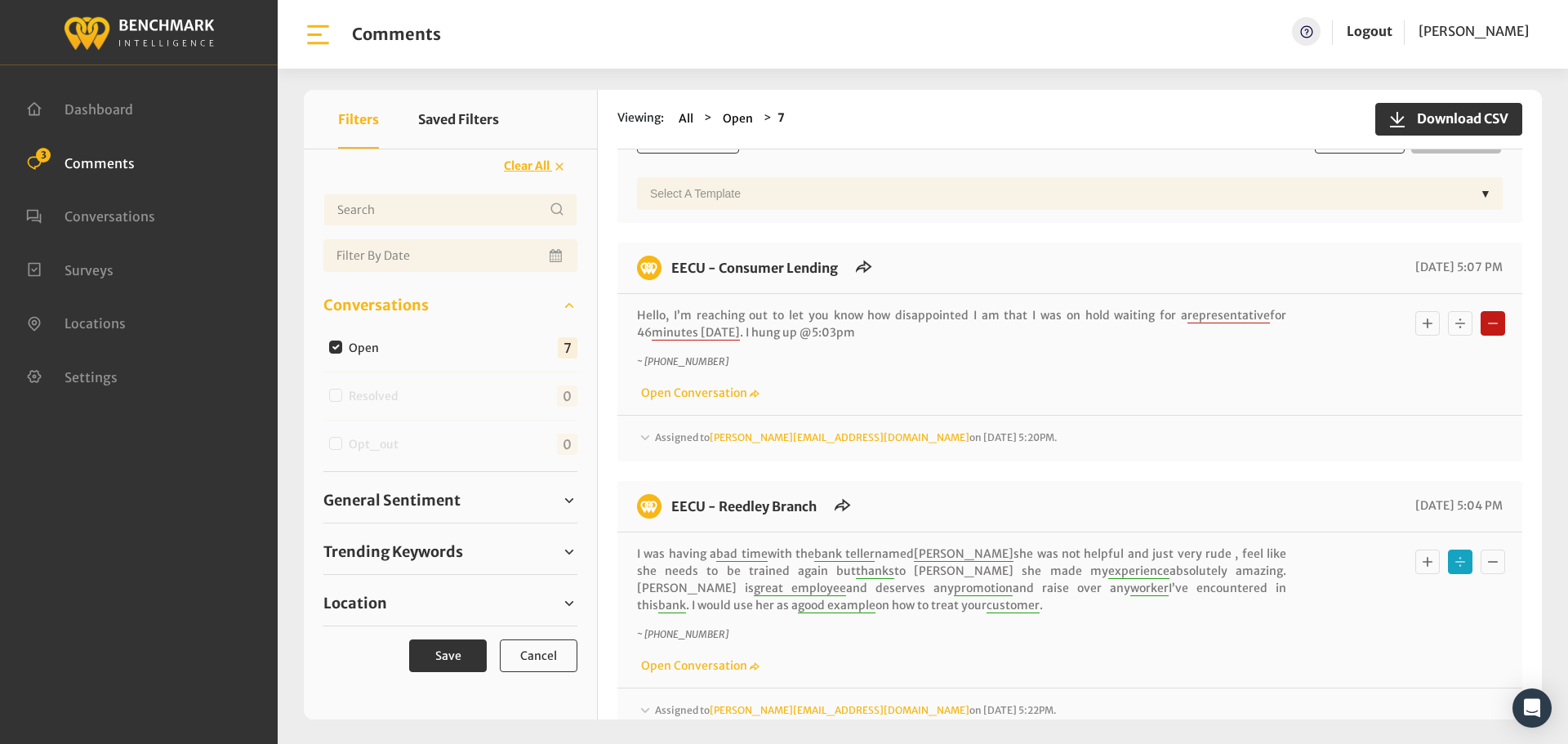
scroll to position [1633, 0]
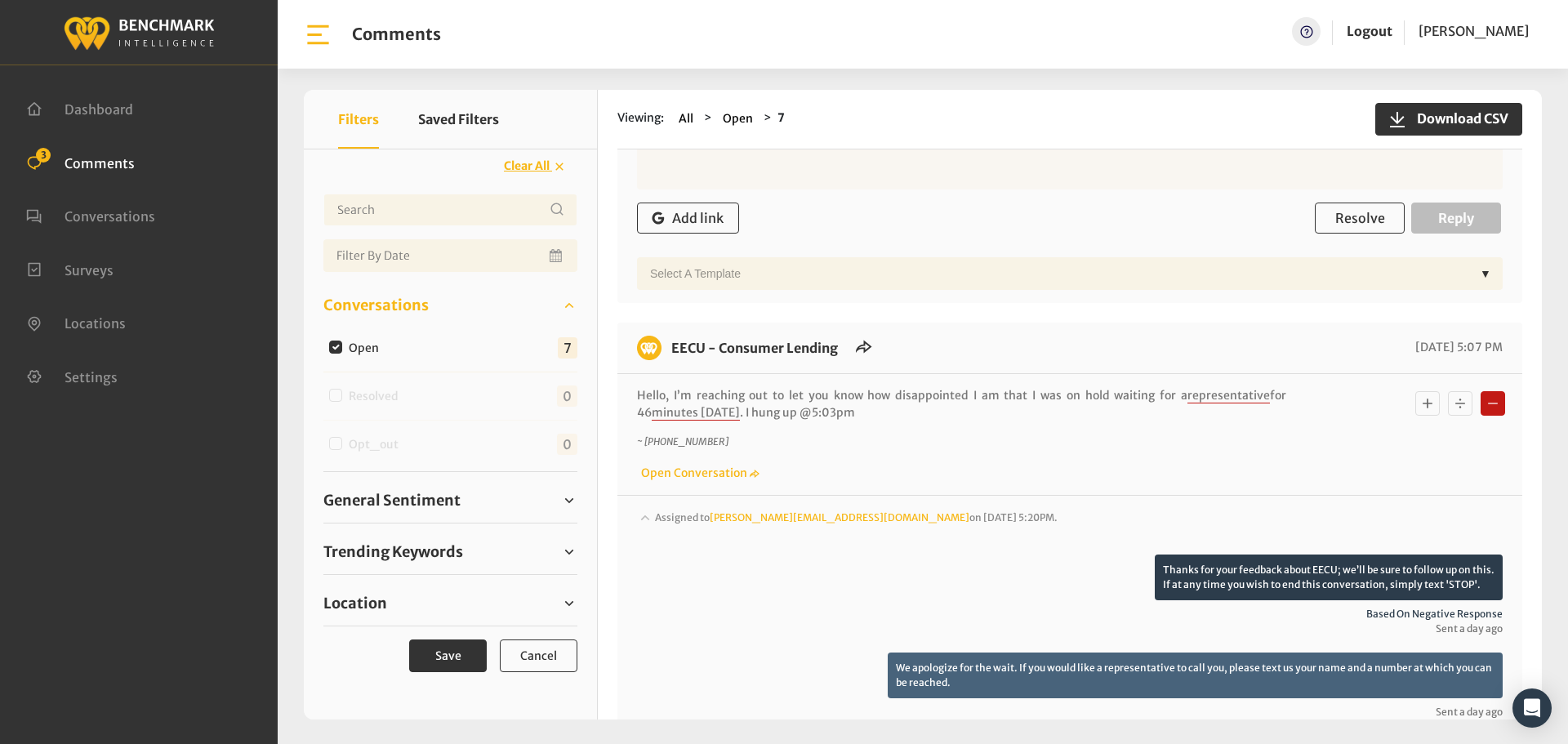
scroll to position [1469, 0]
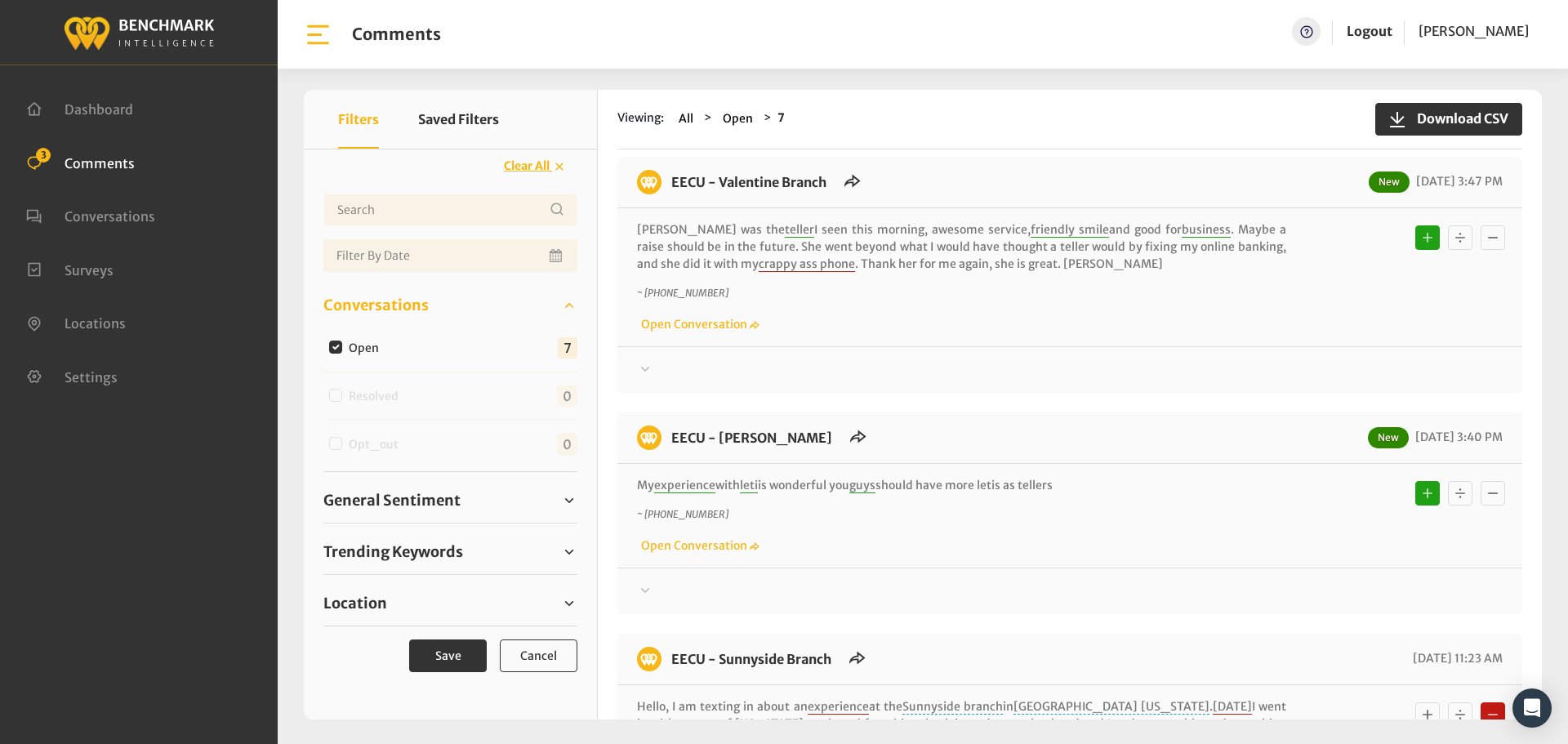
scroll to position [0, 0]
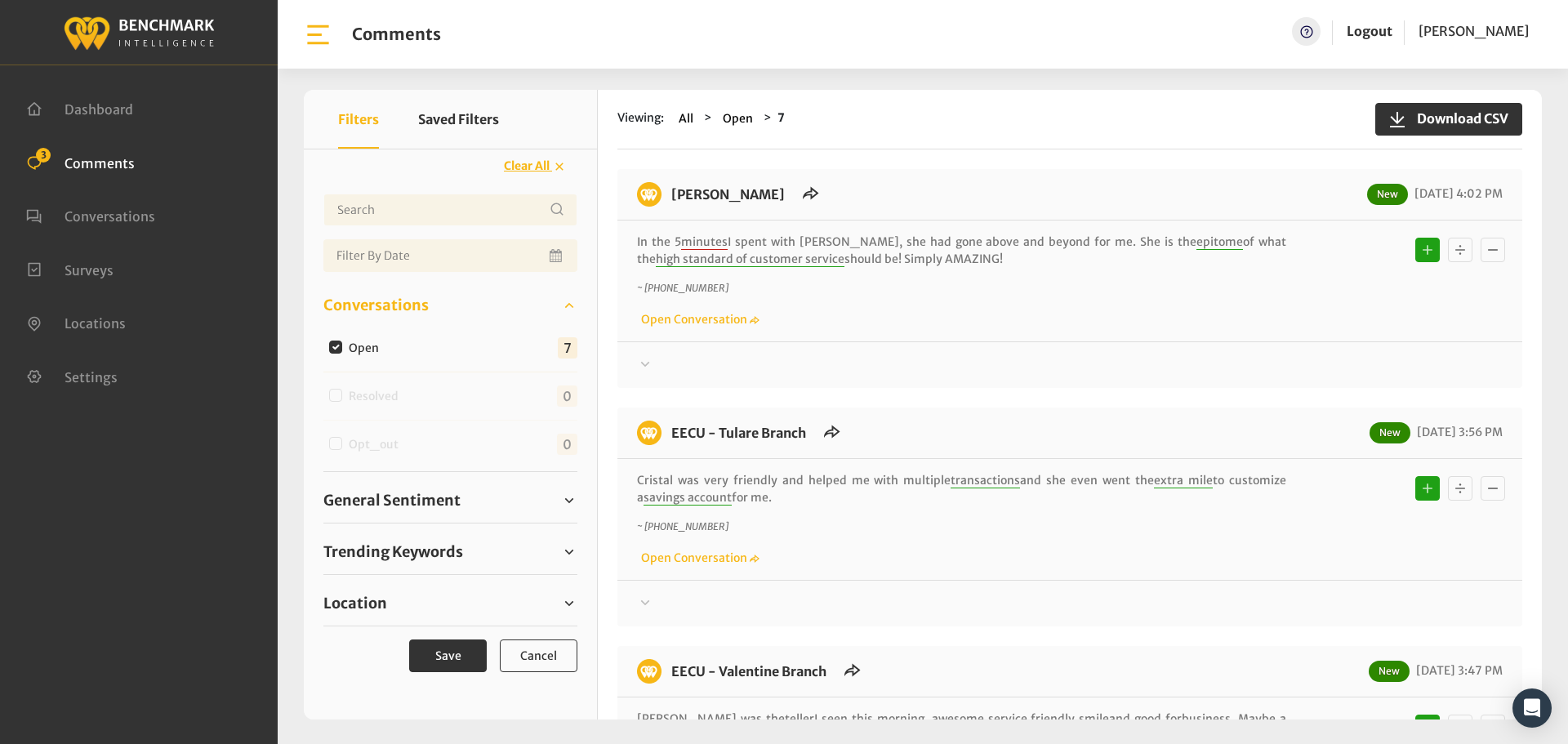
click at [338, 346] on input "Open" at bounding box center [335, 347] width 13 height 13
checkbox input "false"
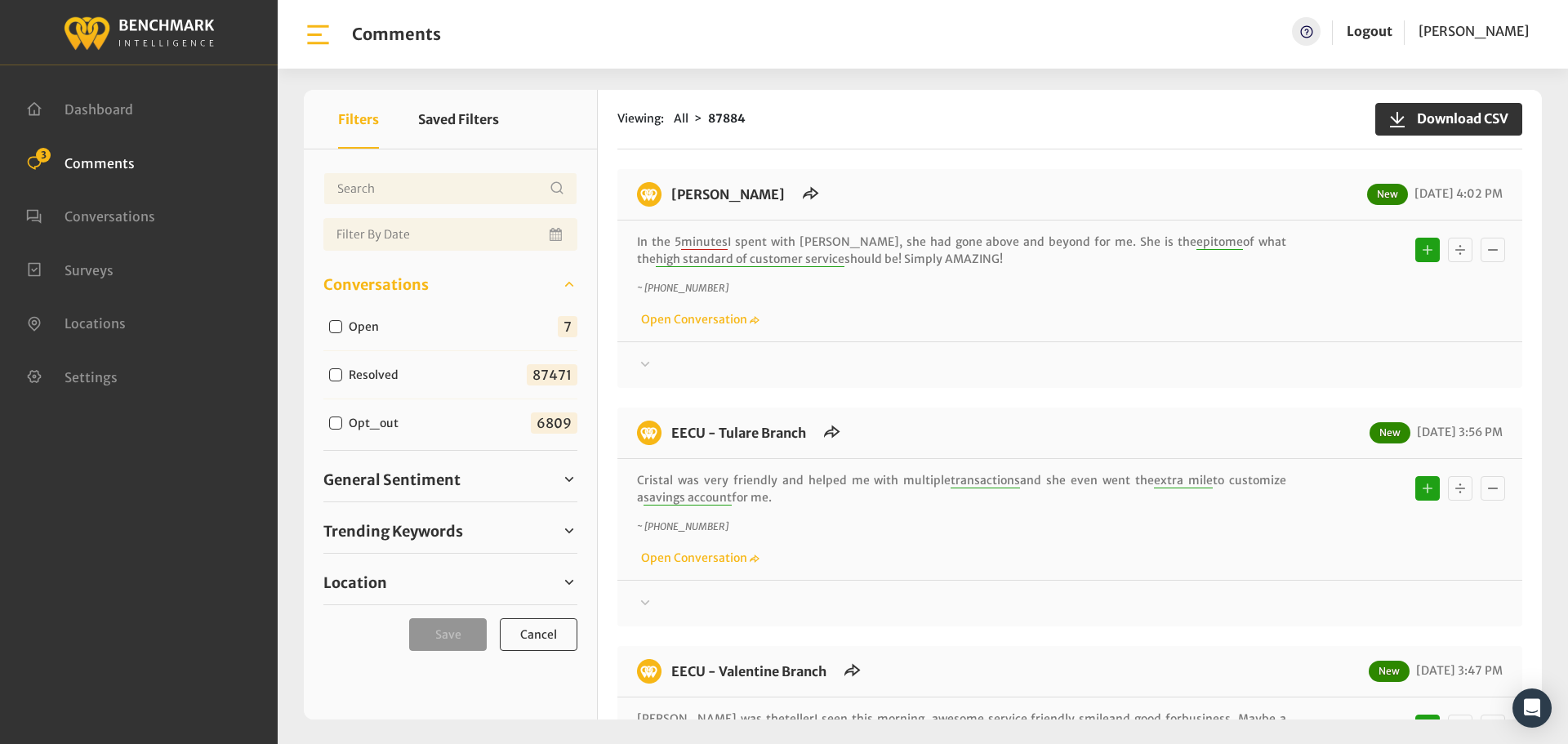
click at [338, 328] on input "Open" at bounding box center [335, 327] width 13 height 13
checkbox input "true"
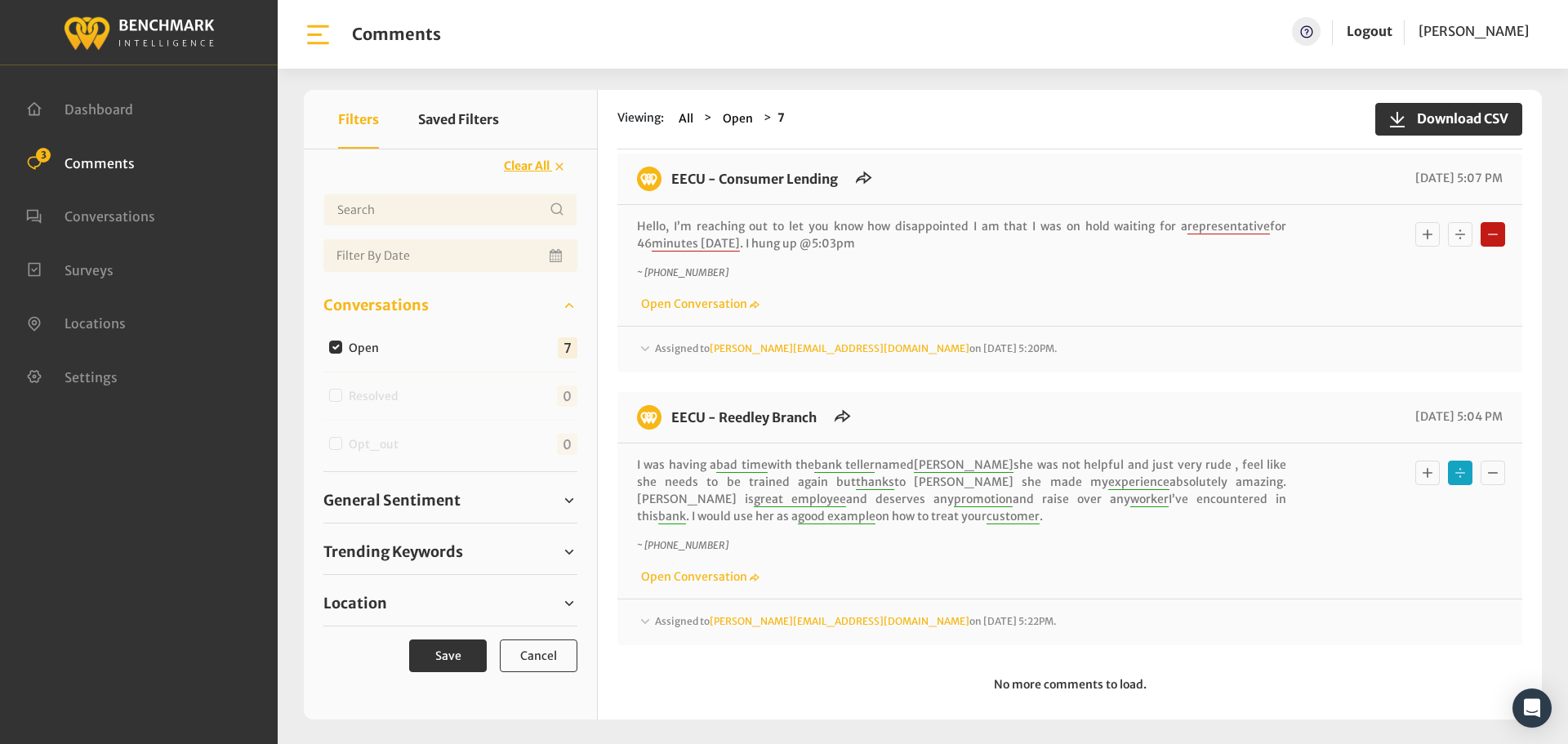
scroll to position [1311, 0]
click at [683, 115] on span "Assigned to michelleh@myeecu.org on August 27, 2025 5:22PM." at bounding box center [815, 109] width 321 height 12
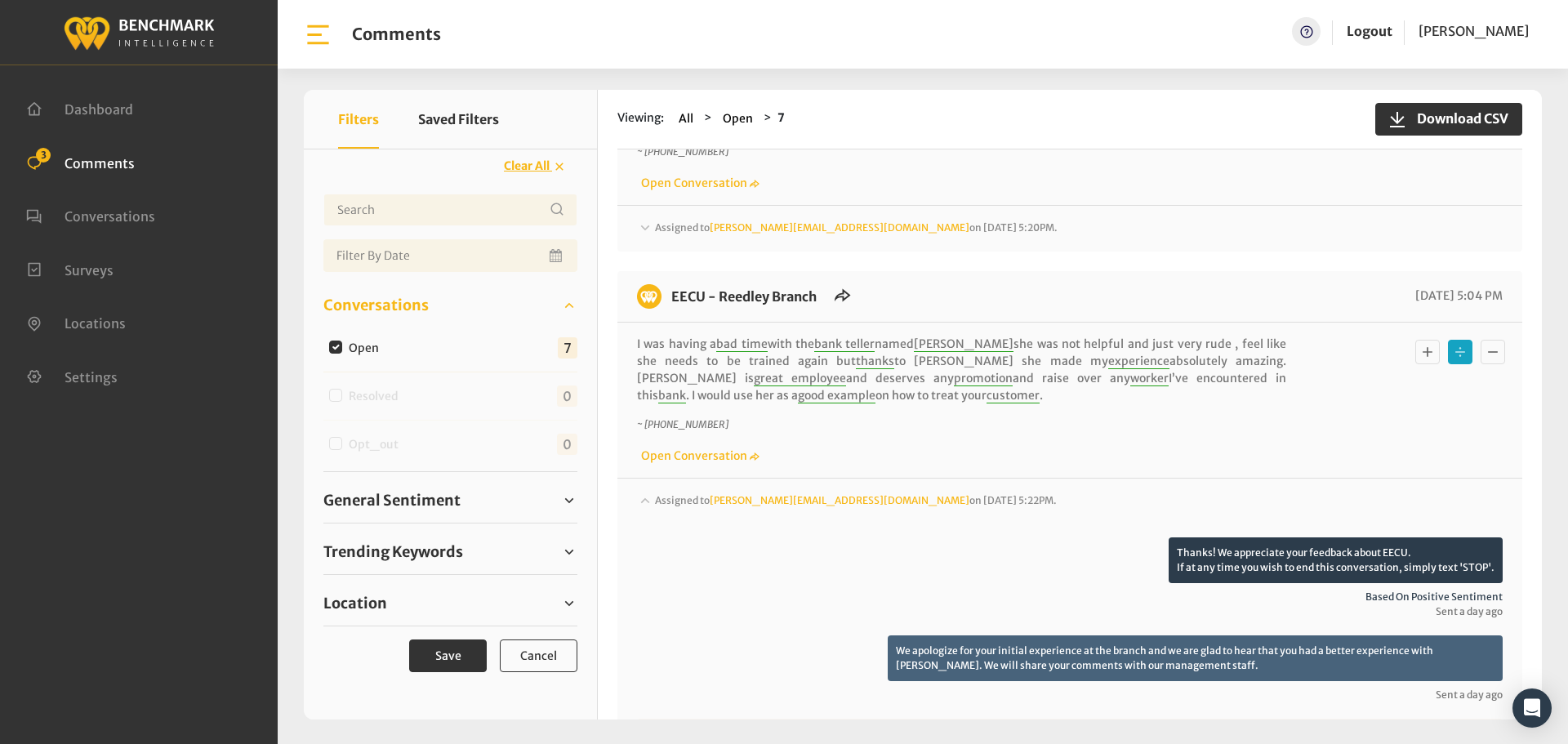
scroll to position [1393, 0]
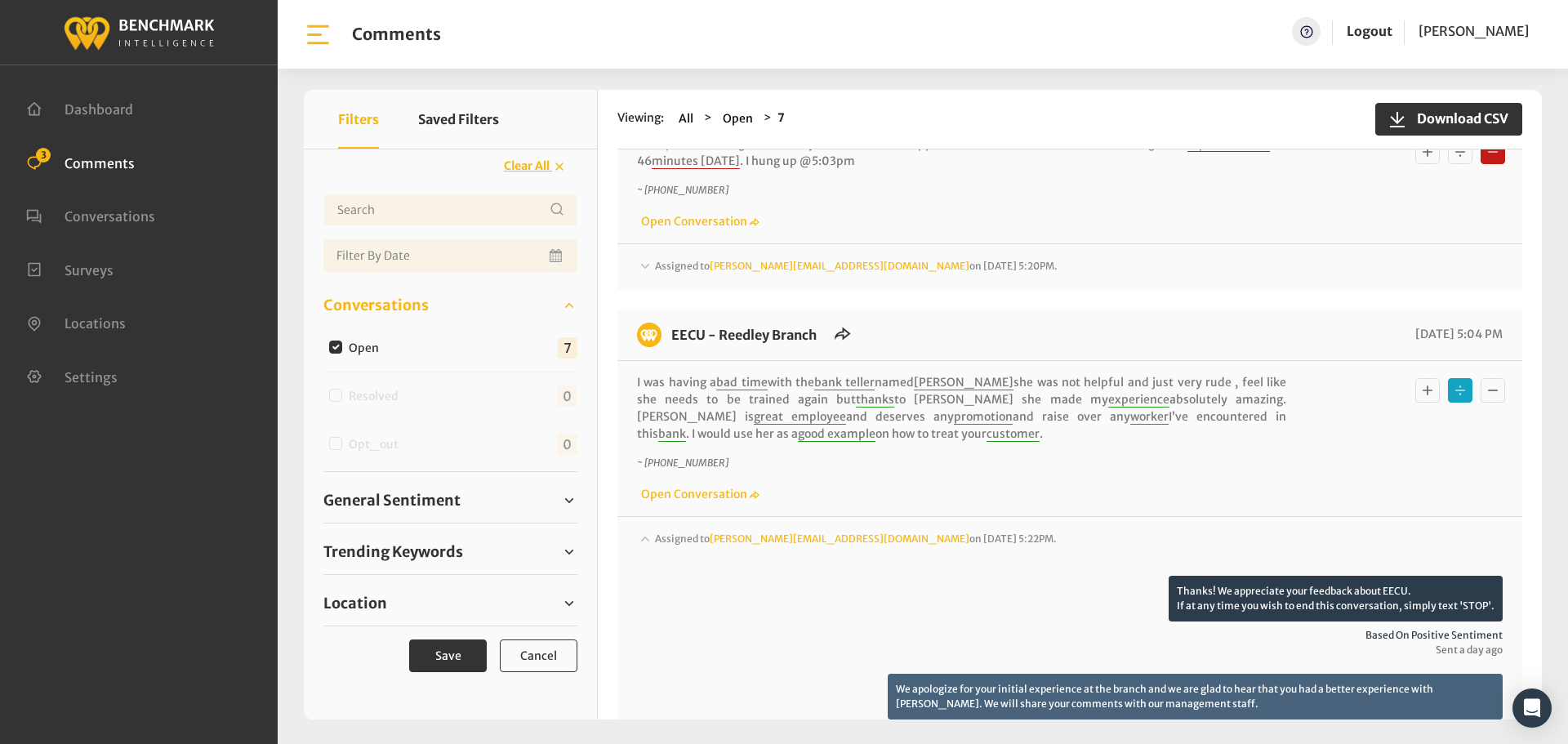
click at [684, 34] on span "Assigned to michelleh@myeecu.org on August 27, 2025 5:22PM." at bounding box center [815, 28] width 321 height 12
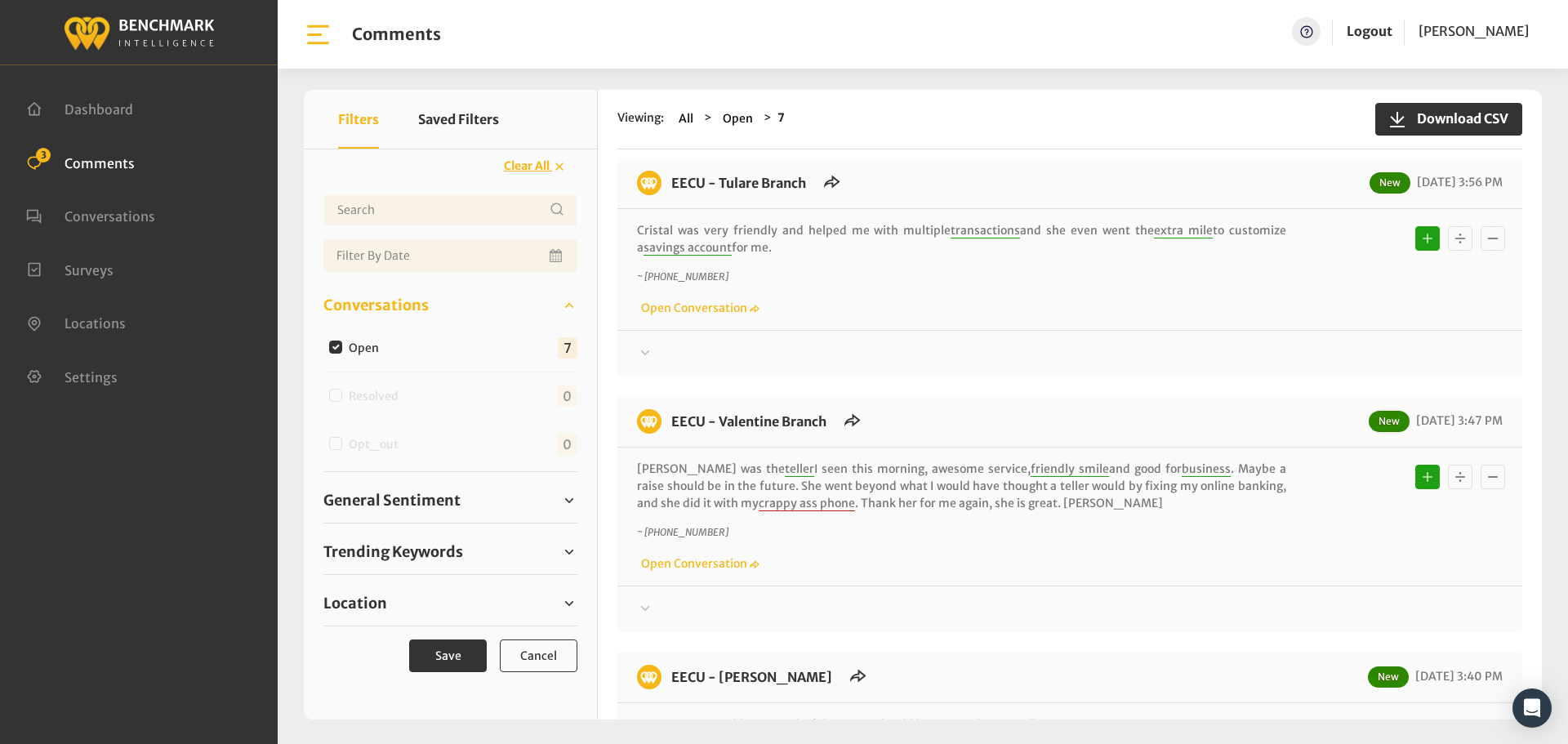
scroll to position [0, 0]
